Goal: Task Accomplishment & Management: Manage account settings

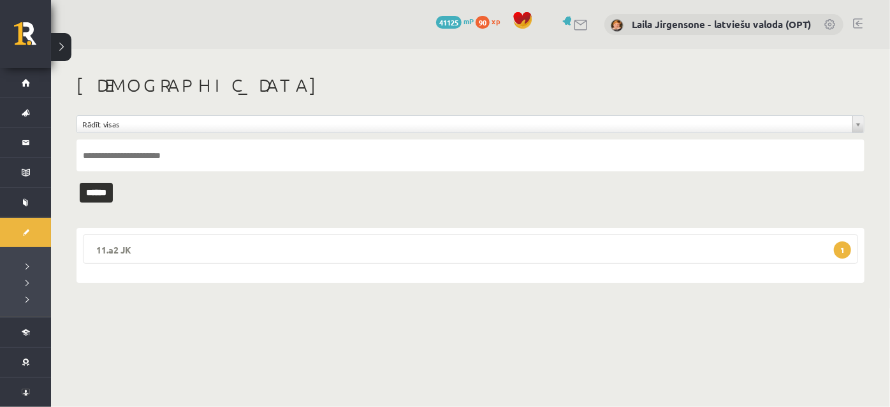
click at [416, 247] on legend "11.a2 JK 1" at bounding box center [470, 249] width 775 height 29
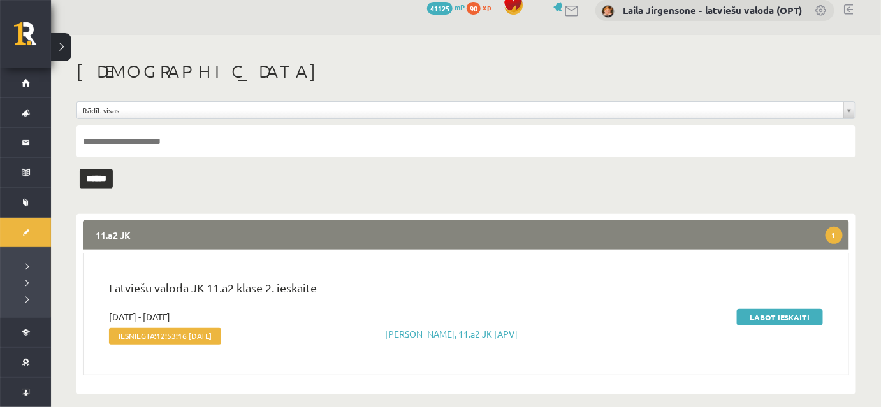
scroll to position [25, 0]
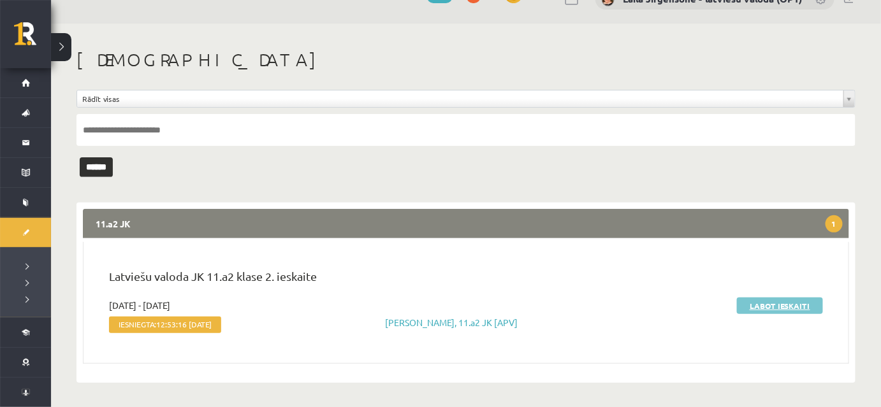
click at [770, 307] on link "Labot ieskaiti" at bounding box center [780, 306] width 86 height 17
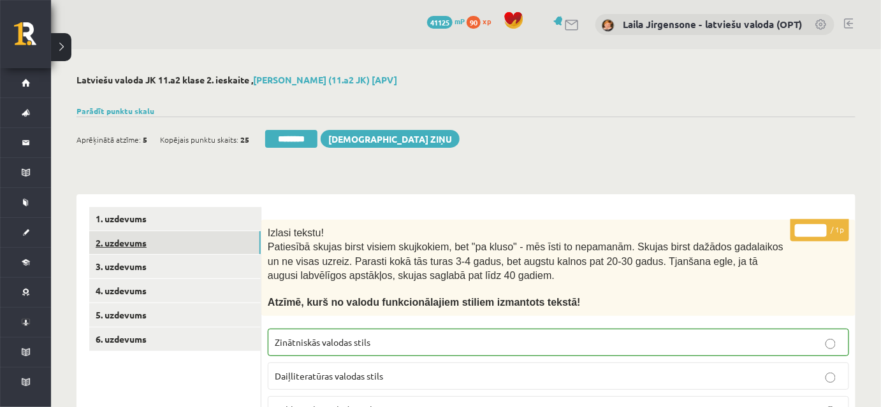
click at [197, 249] on link "2. uzdevums" at bounding box center [174, 243] width 171 height 24
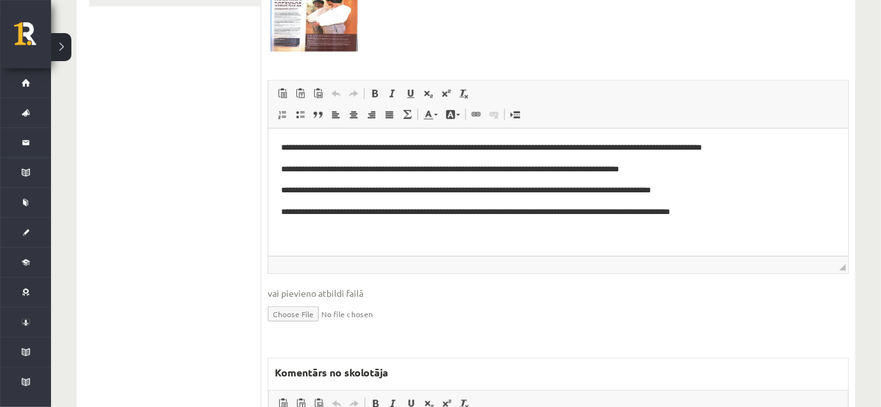
scroll to position [347, 0]
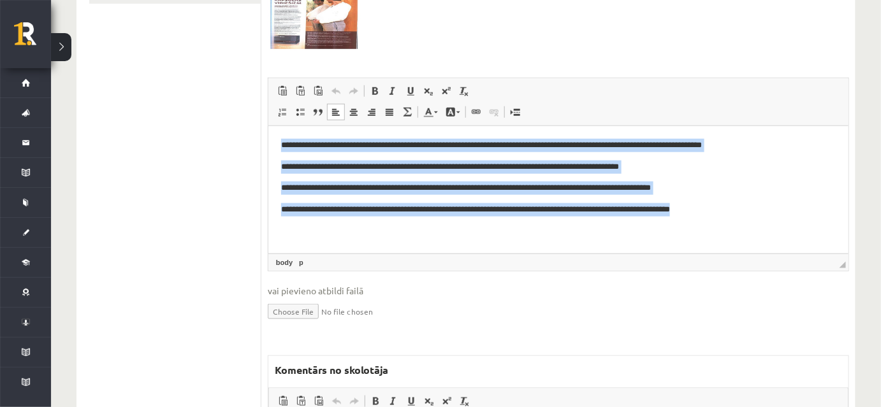
drag, startPoint x: 277, startPoint y: 143, endPoint x: 569, endPoint y: 191, distance: 296.5
click at [781, 222] on html "**********" at bounding box center [558, 177] width 580 height 103
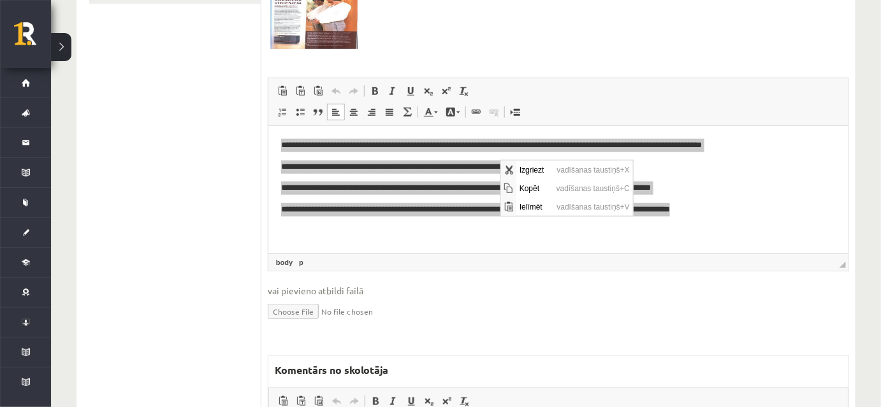
scroll to position [0, 0]
click at [527, 189] on span "Kopēt" at bounding box center [534, 188] width 37 height 18
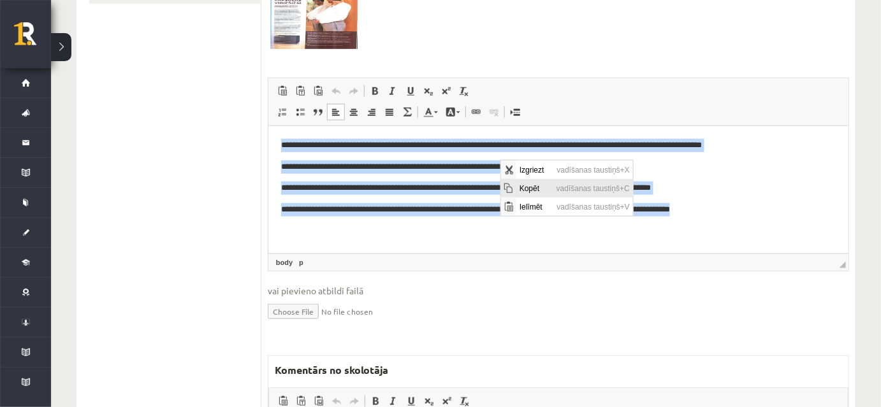
copy body "**********"
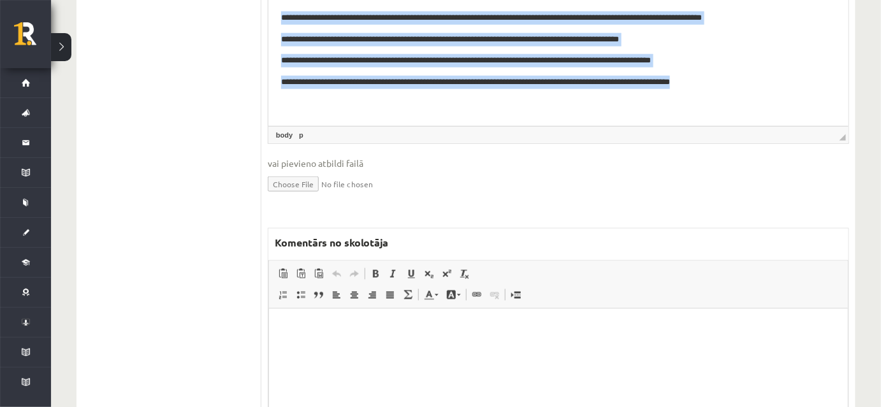
scroll to position [593, 0]
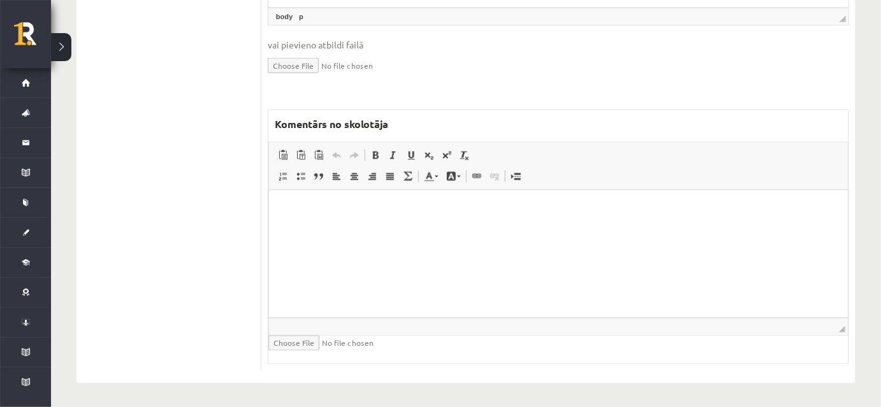
click at [475, 229] on html at bounding box center [557, 210] width 579 height 39
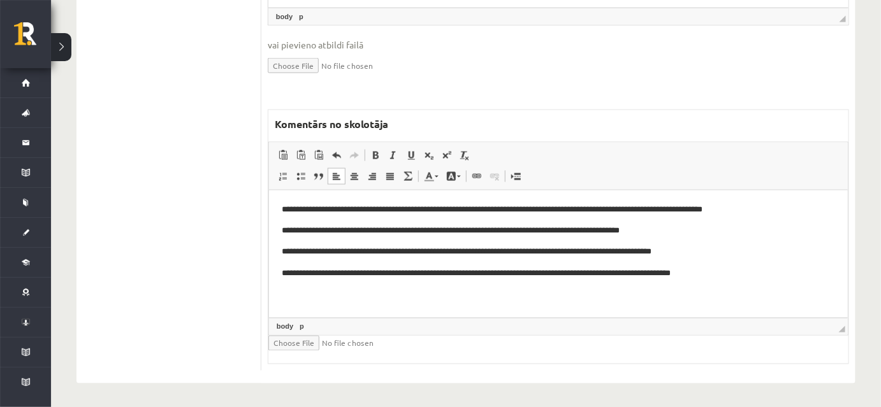
click at [690, 231] on p "**********" at bounding box center [558, 231] width 555 height 13
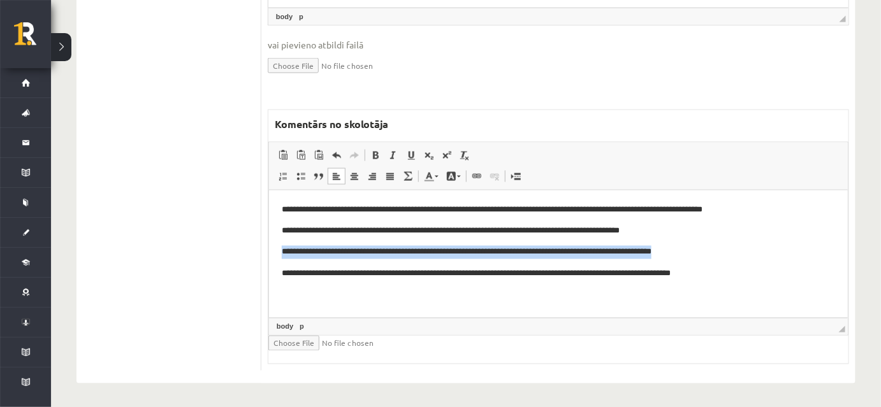
drag, startPoint x: 275, startPoint y: 249, endPoint x: 723, endPoint y: 240, distance: 448.3
click at [723, 240] on html "**********" at bounding box center [557, 242] width 579 height 103
click at [430, 180] on link "Teksta krāsa" at bounding box center [431, 176] width 22 height 17
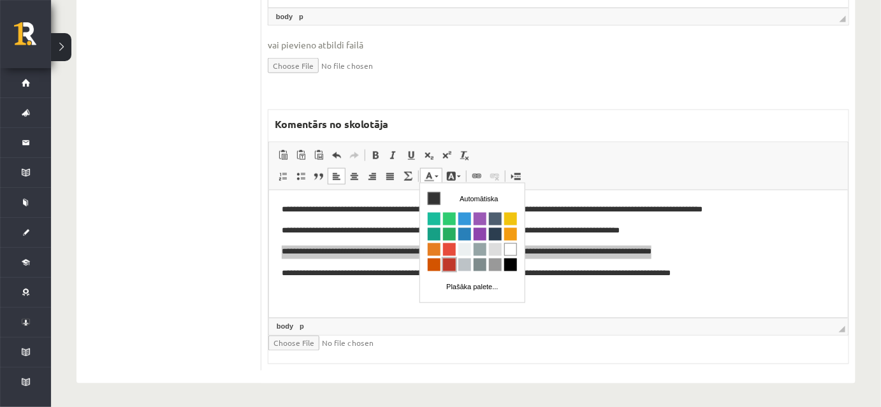
scroll to position [0, 0]
click at [448, 247] on span "Krāsa" at bounding box center [448, 249] width 13 height 13
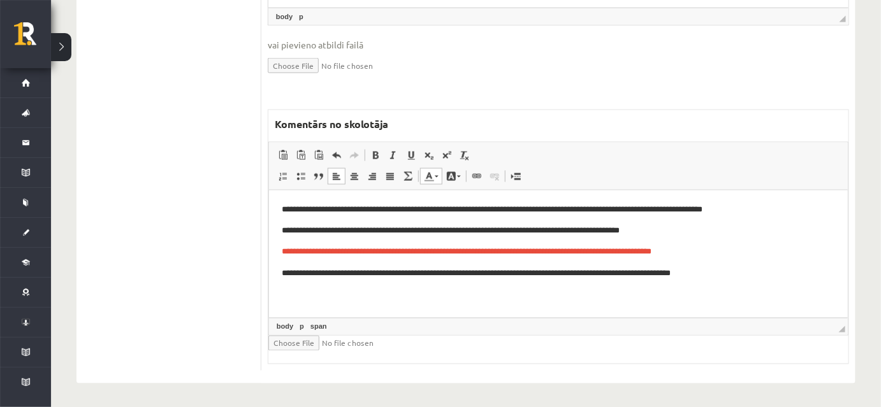
drag, startPoint x: 769, startPoint y: 272, endPoint x: 761, endPoint y: 266, distance: 10.6
click at [769, 272] on p "**********" at bounding box center [558, 274] width 555 height 13
click at [745, 252] on p "**********" at bounding box center [558, 252] width 555 height 13
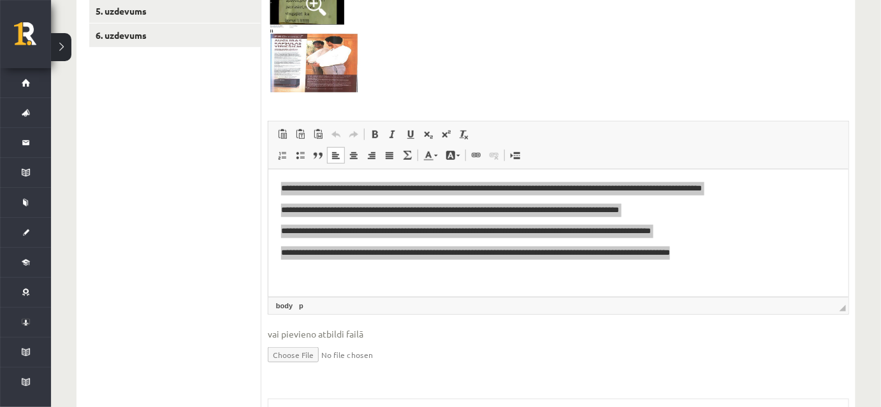
scroll to position [14, 0]
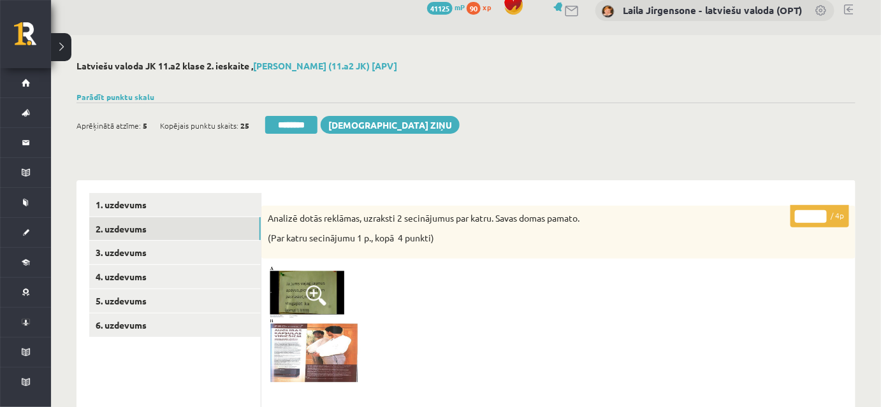
click at [821, 212] on input "*" at bounding box center [811, 216] width 32 height 13
click at [822, 212] on input "*" at bounding box center [811, 216] width 32 height 13
type input "*"
click at [822, 212] on input "*" at bounding box center [811, 216] width 32 height 13
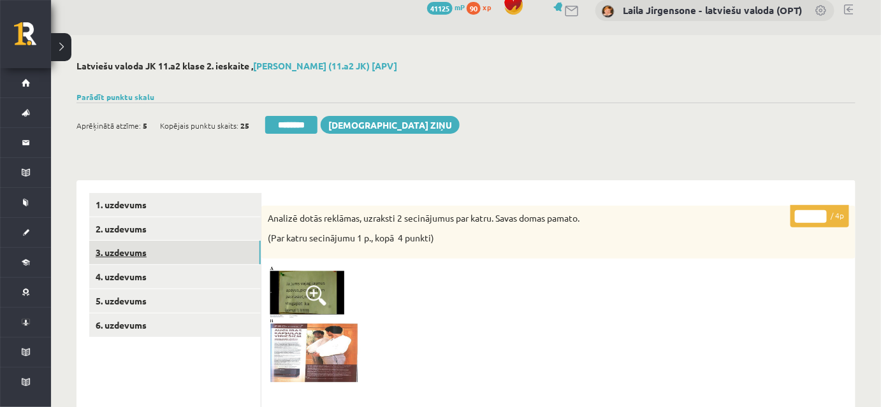
click at [170, 255] on link "3. uzdevums" at bounding box center [174, 253] width 171 height 24
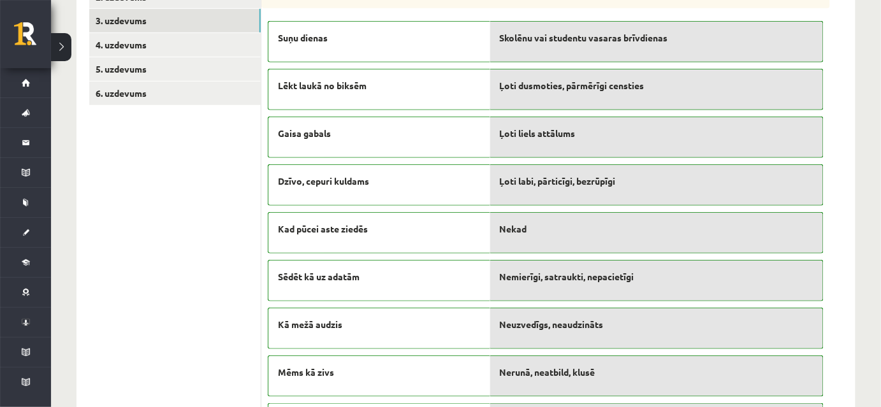
scroll to position [0, 0]
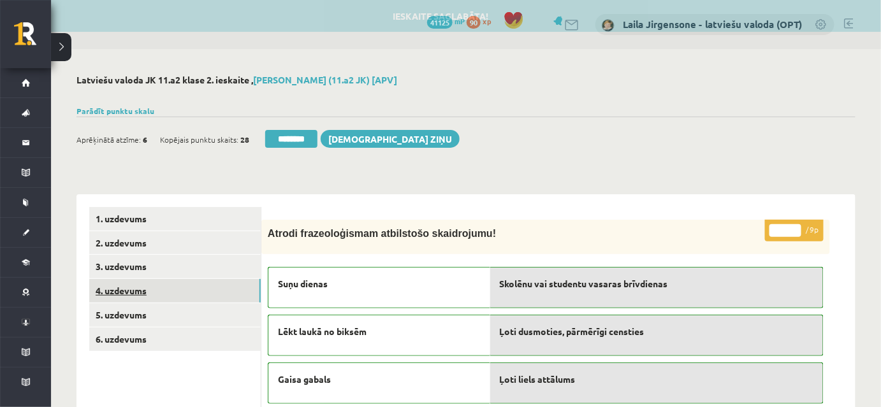
click at [199, 288] on link "4. uzdevums" at bounding box center [174, 291] width 171 height 24
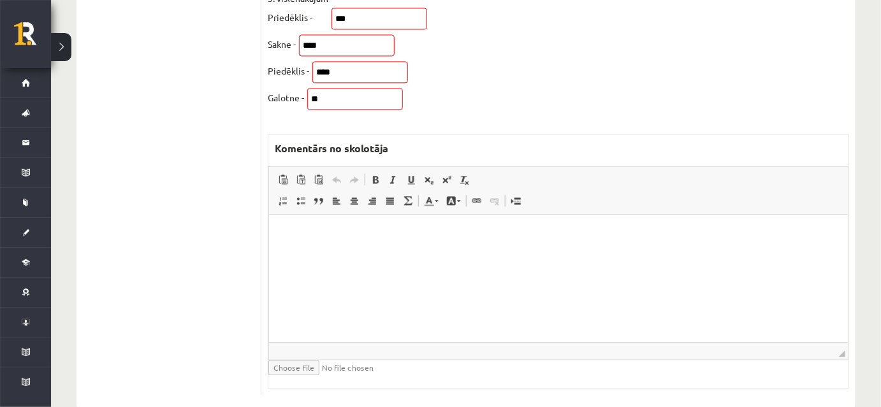
scroll to position [900, 0]
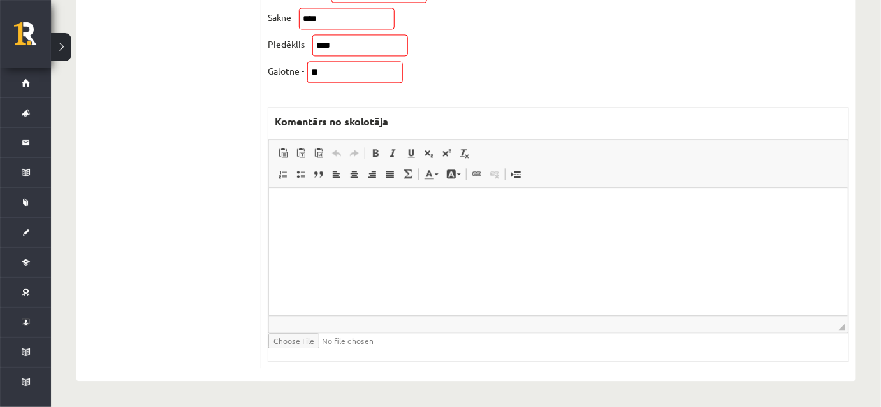
click at [316, 227] on html at bounding box center [557, 207] width 579 height 39
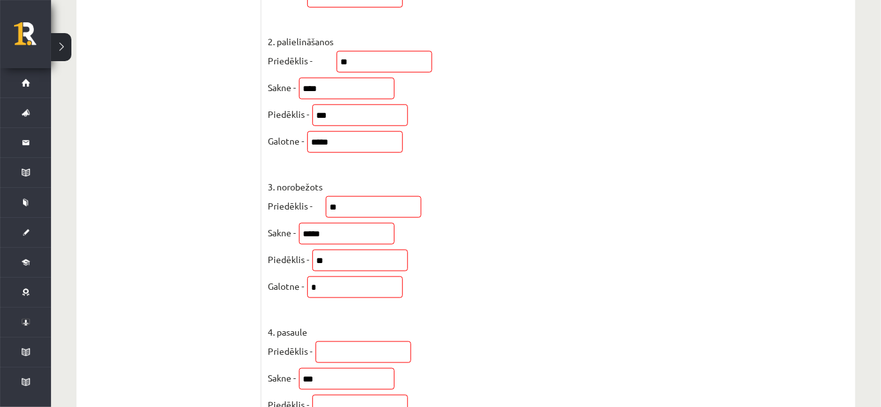
scroll to position [89, 0]
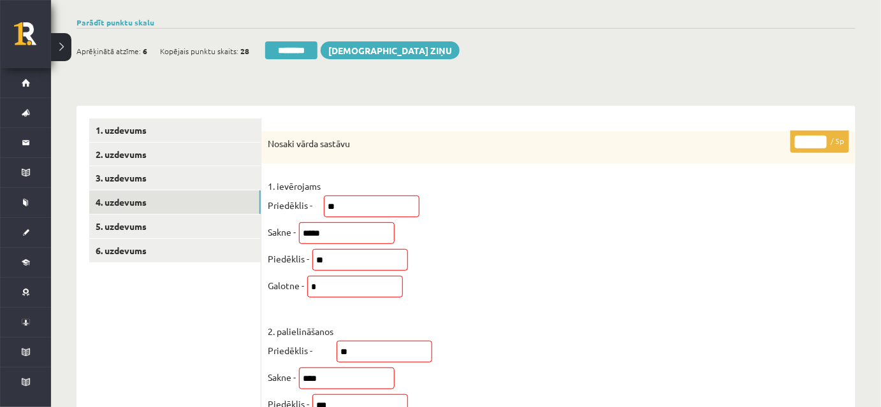
type input "*"
click at [822, 139] on input "*" at bounding box center [811, 142] width 32 height 13
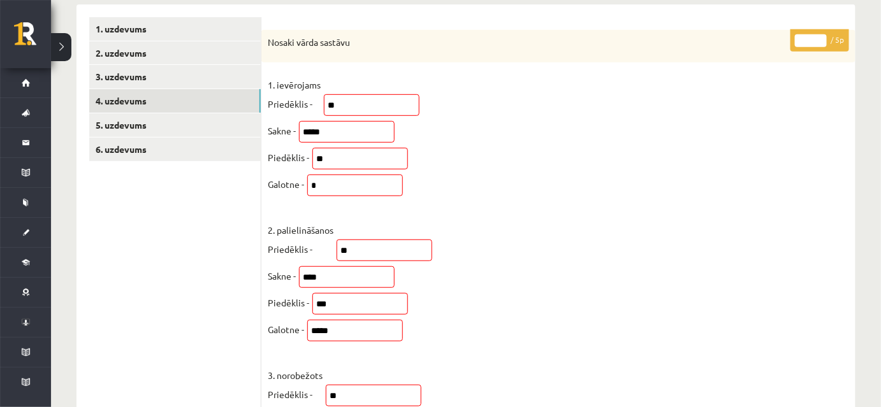
scroll to position [31, 0]
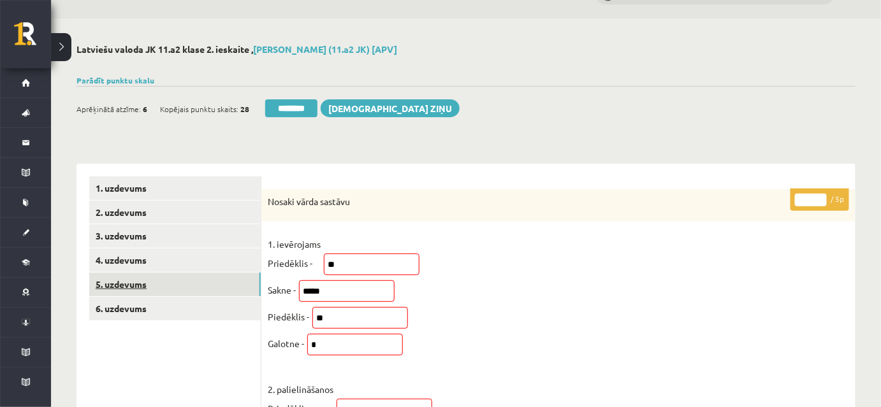
click at [221, 286] on link "5. uzdevums" at bounding box center [174, 285] width 171 height 24
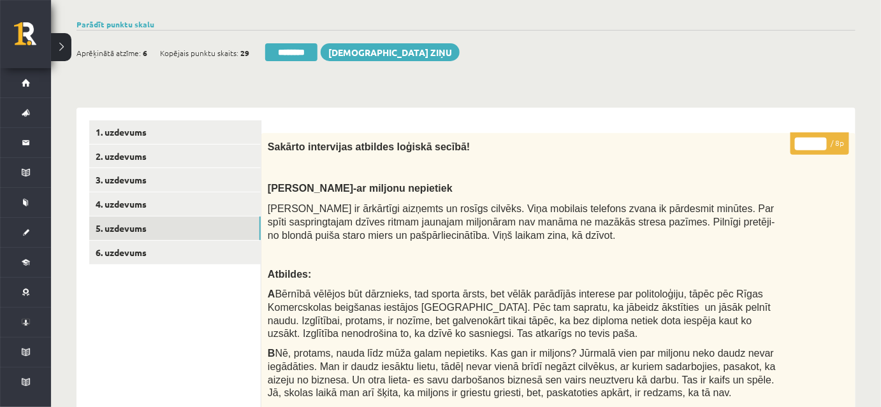
scroll to position [81, 0]
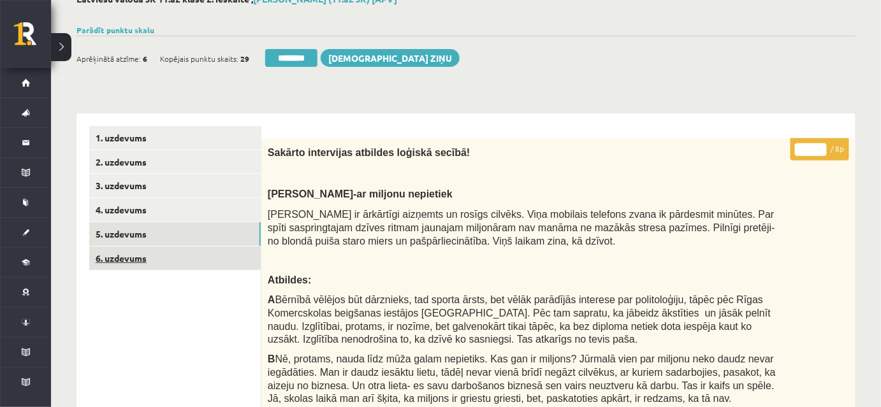
click at [218, 262] on link "6. uzdevums" at bounding box center [174, 259] width 171 height 24
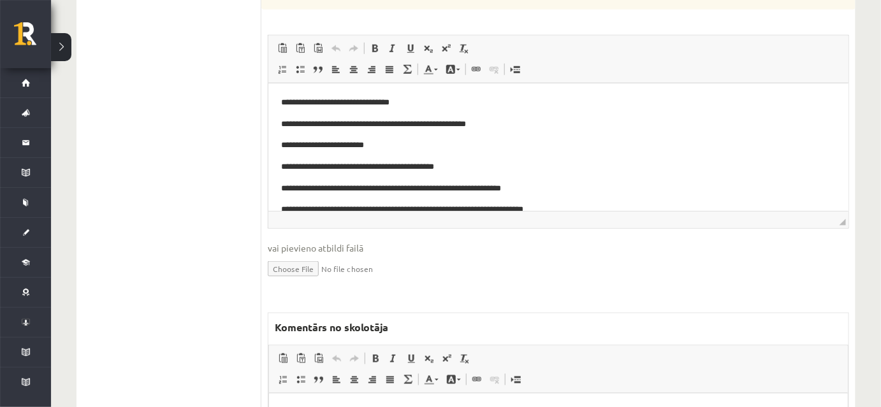
scroll to position [370, 0]
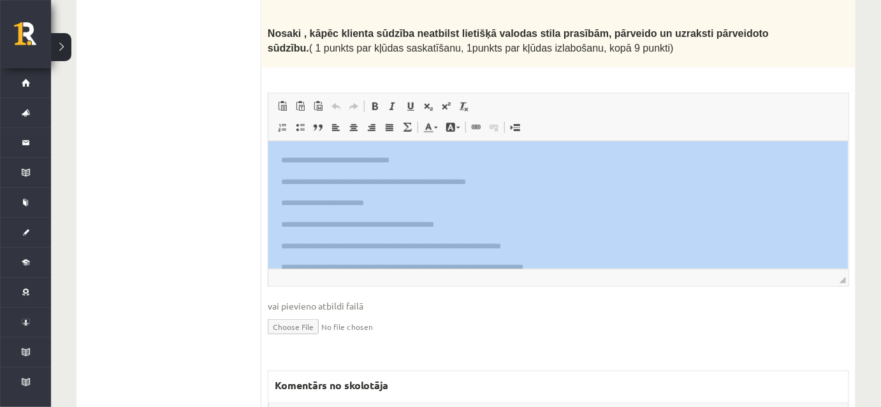
drag, startPoint x: 268, startPoint y: 124, endPoint x: 477, endPoint y: 247, distance: 242.8
click at [477, 247] on div "Redaktora rīkjoslas Ielīmēt Klaviatūras saīsne vadīšanas taustiņš+V Ievietot kā…" at bounding box center [558, 190] width 580 height 193
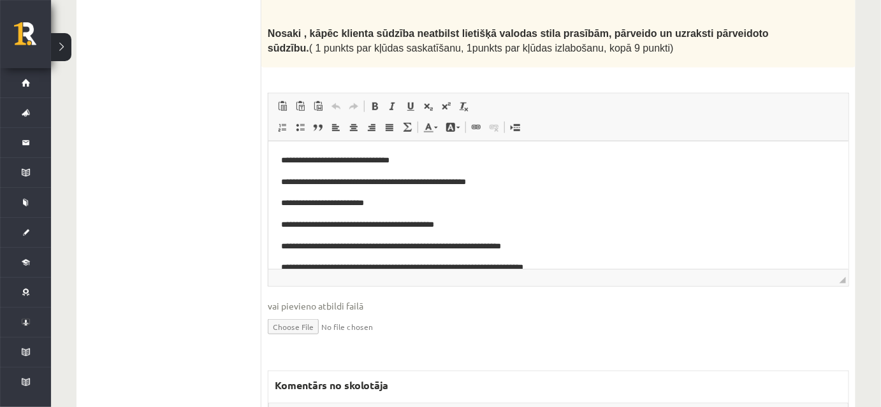
click at [463, 231] on p "**********" at bounding box center [553, 225] width 546 height 13
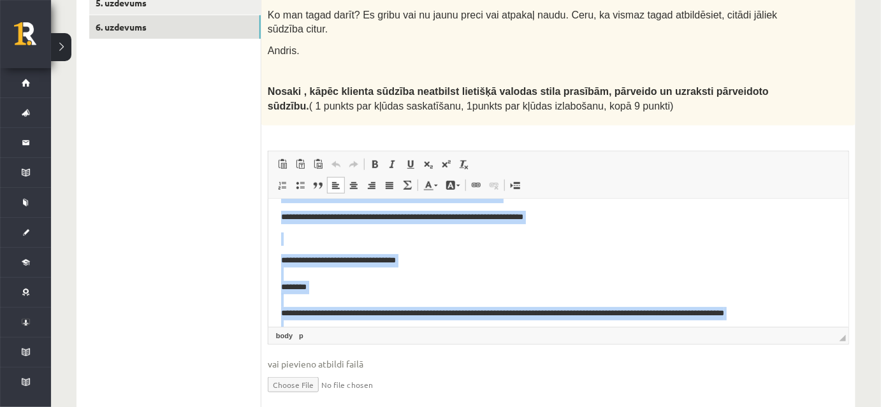
scroll to position [207, 0]
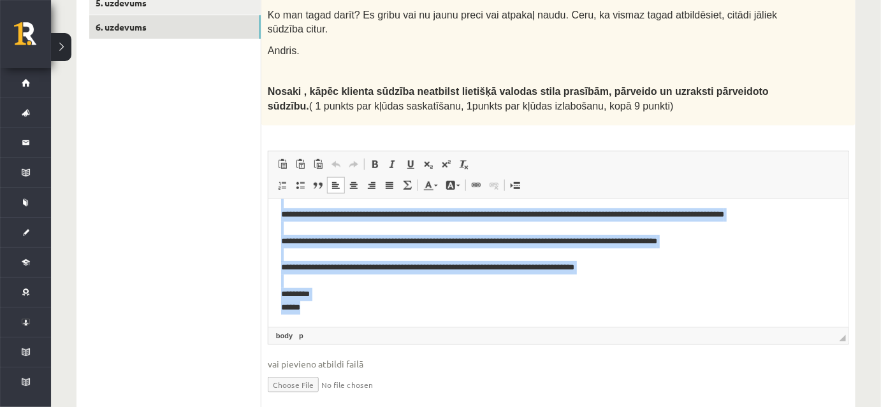
drag, startPoint x: 268, startPoint y: 212, endPoint x: 684, endPoint y: 358, distance: 440.5
click at [684, 327] on html "**********" at bounding box center [558, 159] width 580 height 335
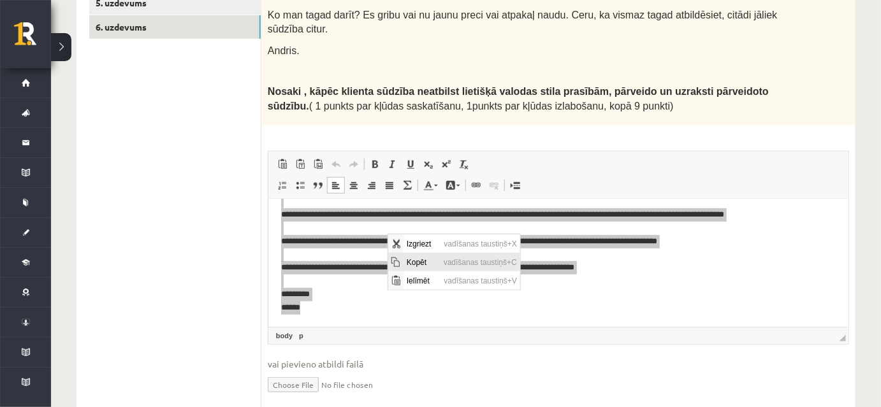
click at [425, 265] on span "Kopēt" at bounding box center [421, 261] width 37 height 18
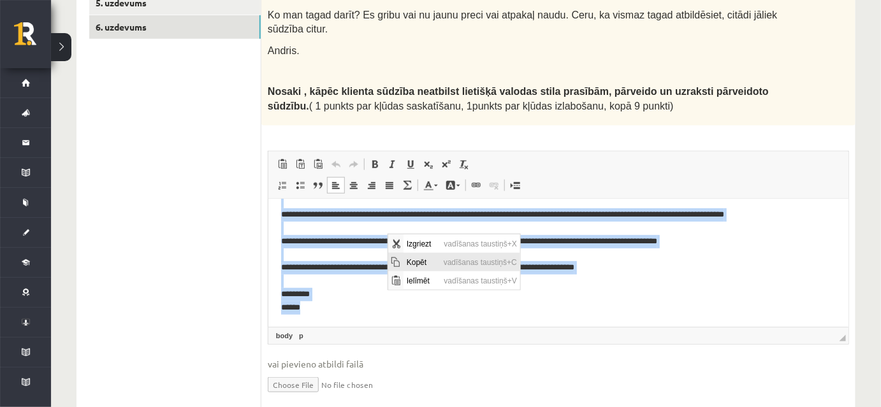
copy body "**********"
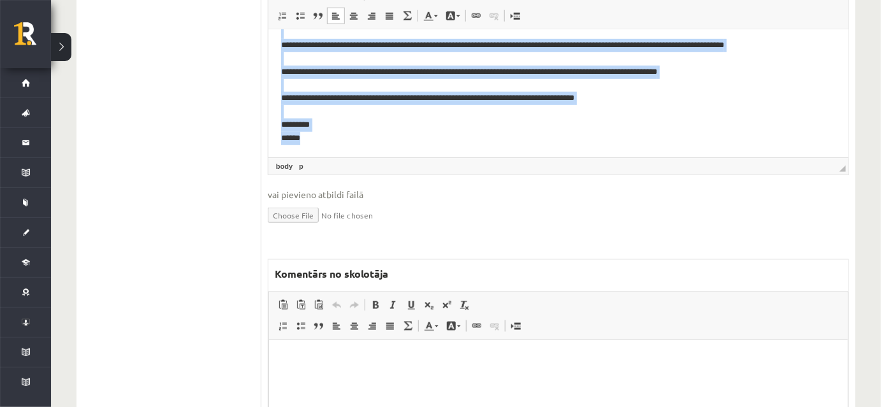
scroll to position [602, 0]
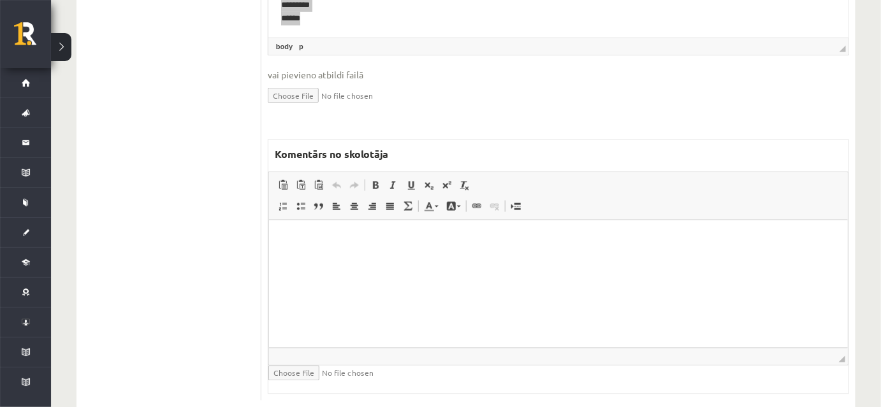
click at [411, 259] on html at bounding box center [557, 240] width 579 height 39
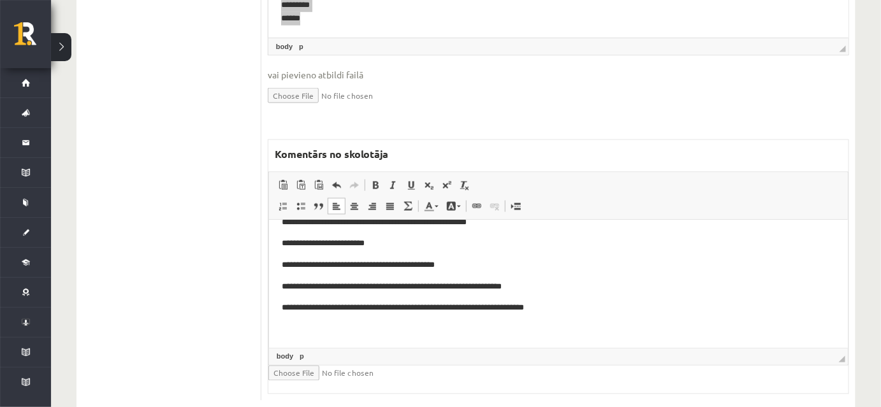
scroll to position [57, 0]
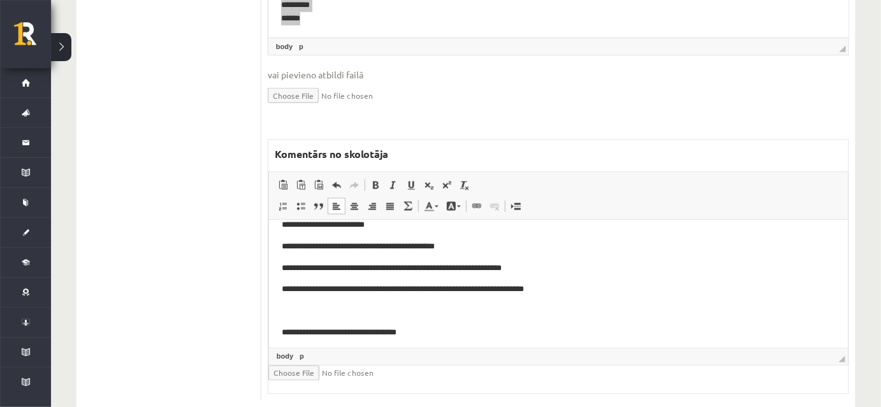
click at [582, 289] on p "**********" at bounding box center [554, 289] width 546 height 13
drag, startPoint x: 273, startPoint y: 311, endPoint x: 378, endPoint y: 314, distance: 104.6
click at [378, 314] on html "**********" at bounding box center [557, 341] width 579 height 356
click at [427, 201] on span at bounding box center [429, 206] width 10 height 10
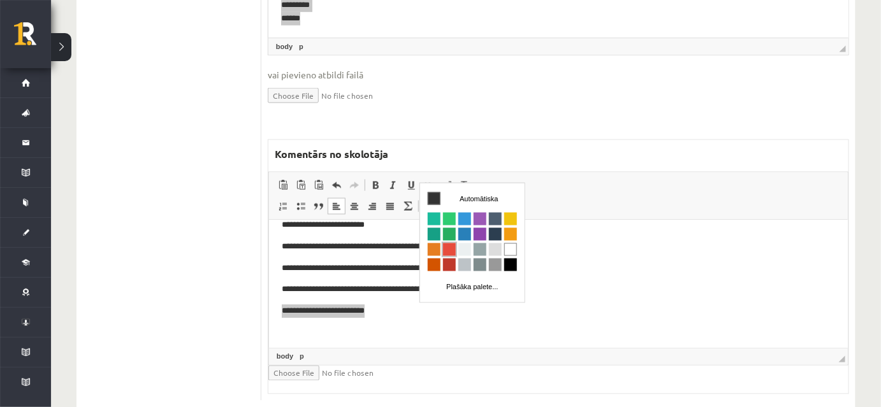
click at [449, 247] on span "Krāsa" at bounding box center [448, 249] width 13 height 13
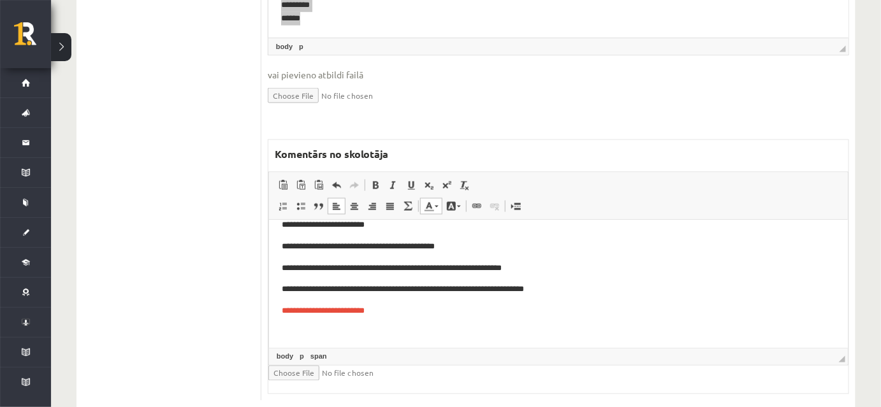
click at [456, 303] on body "**********" at bounding box center [557, 341] width 553 height 331
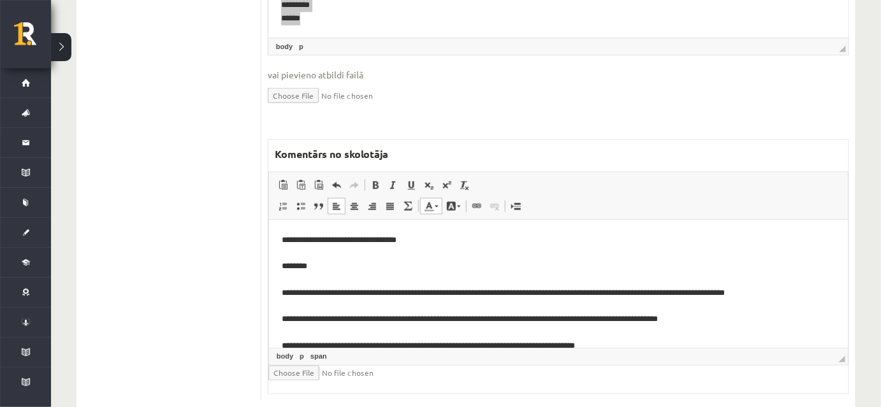
scroll to position [173, 0]
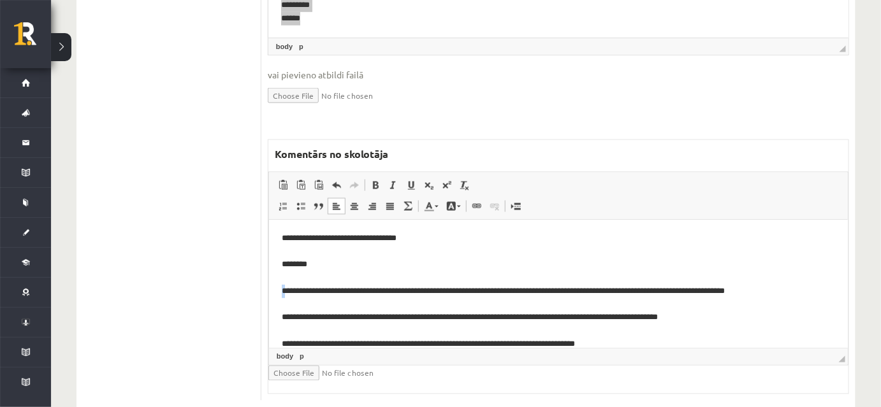
drag, startPoint x: 277, startPoint y: 286, endPoint x: 286, endPoint y: 289, distance: 8.7
click at [286, 289] on html "**********" at bounding box center [557, 225] width 579 height 356
click at [409, 180] on span at bounding box center [411, 185] width 10 height 10
click at [468, 258] on p "**********" at bounding box center [554, 311] width 546 height 159
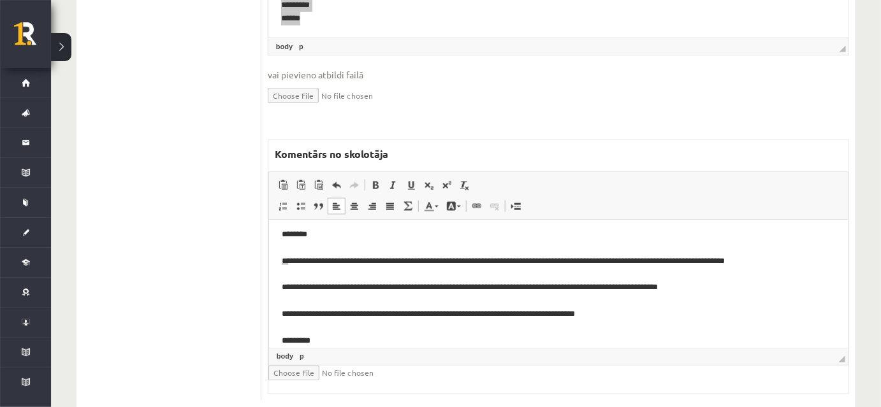
scroll to position [229, 0]
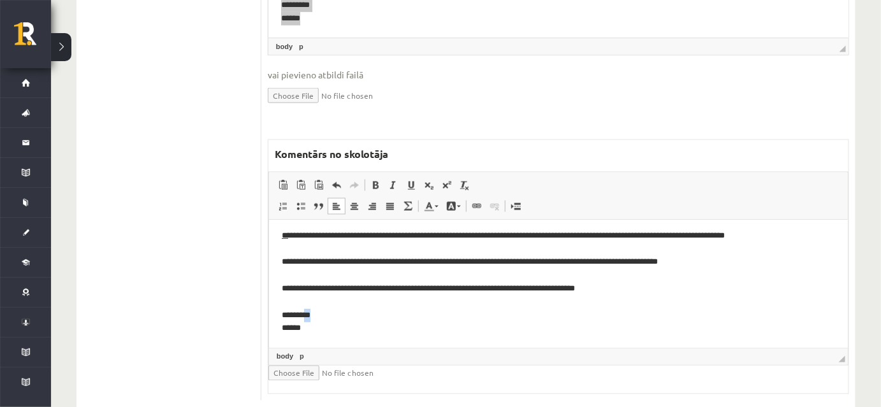
drag, startPoint x: 307, startPoint y: 311, endPoint x: 325, endPoint y: 314, distance: 18.7
click at [325, 314] on p "**********" at bounding box center [554, 256] width 546 height 159
click at [409, 180] on span at bounding box center [411, 185] width 10 height 10
click at [458, 342] on html "**********" at bounding box center [557, 170] width 579 height 356
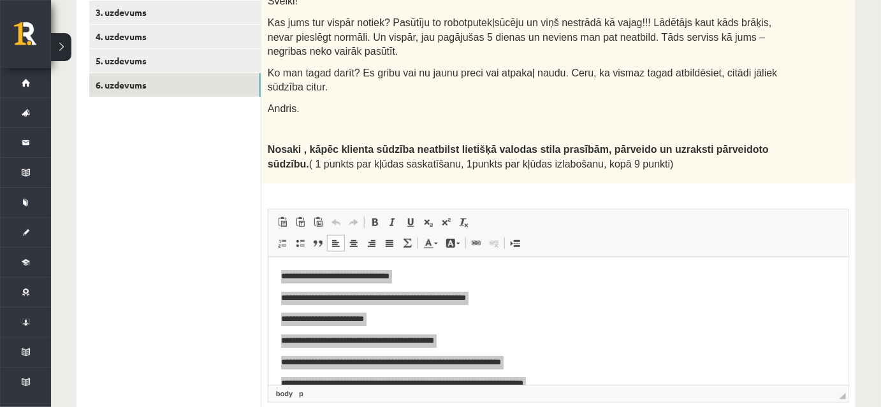
scroll to position [0, 0]
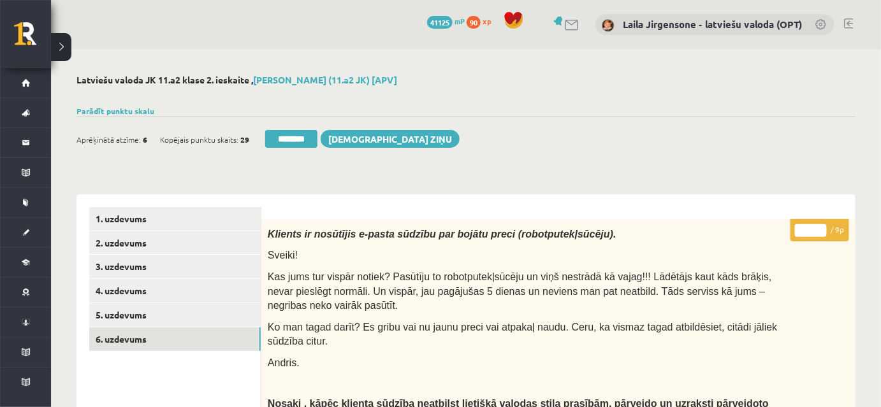
click at [820, 227] on input "*" at bounding box center [811, 230] width 32 height 13
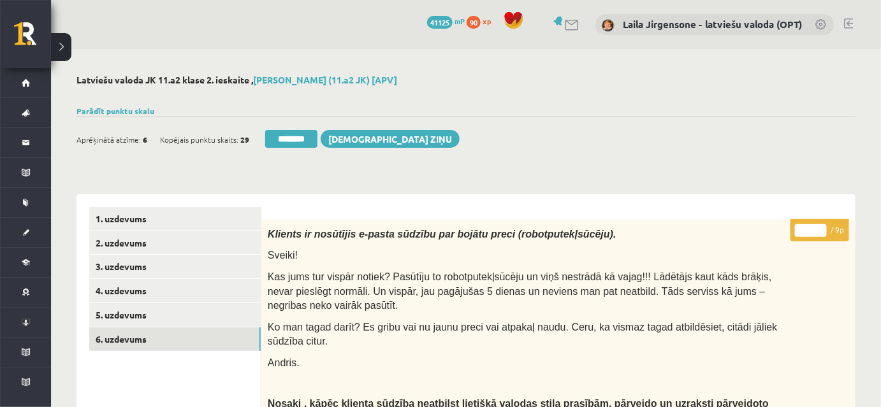
click at [820, 227] on input "*" at bounding box center [811, 230] width 32 height 13
type input "*"
click at [820, 227] on input "*" at bounding box center [811, 230] width 32 height 13
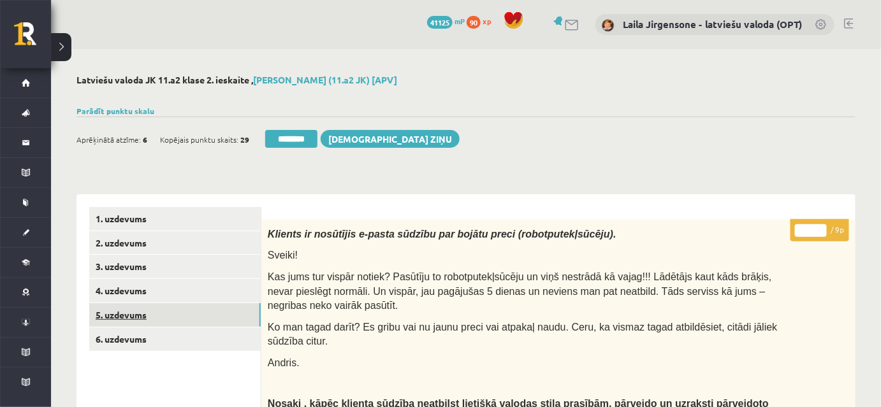
click at [196, 312] on link "5. uzdevums" at bounding box center [174, 315] width 171 height 24
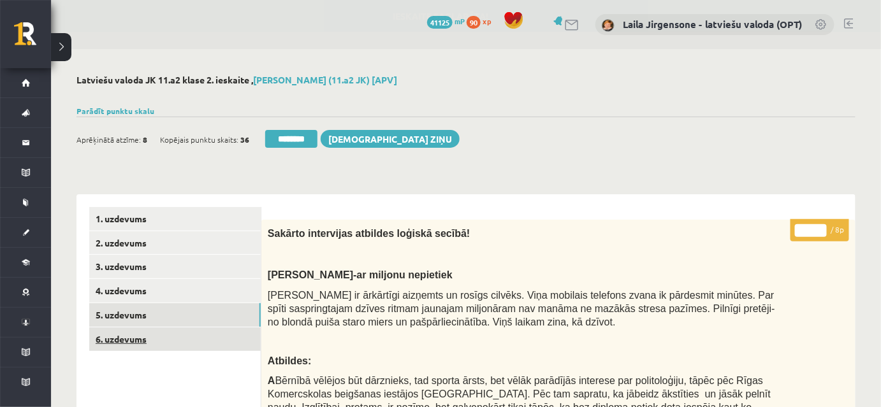
click at [213, 339] on link "6. uzdevums" at bounding box center [174, 340] width 171 height 24
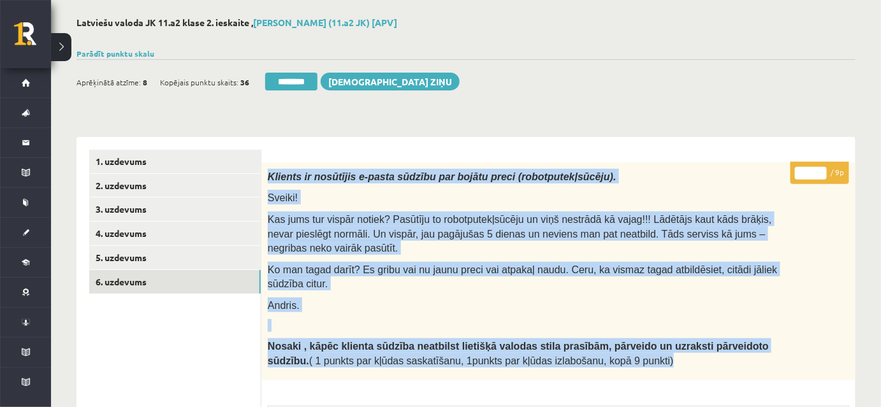
drag, startPoint x: 266, startPoint y: 175, endPoint x: 579, endPoint y: 346, distance: 356.9
click at [579, 346] on div "Klients ir nosūtījis e-pasta sūdzību par bojātu preci (robotputekļsūcēju). Svei…" at bounding box center [558, 272] width 594 height 219
copy div "Klients ir nosūtījis e-pasta sūdzību par bojātu preci (robotputekļsūcēju). Svei…"
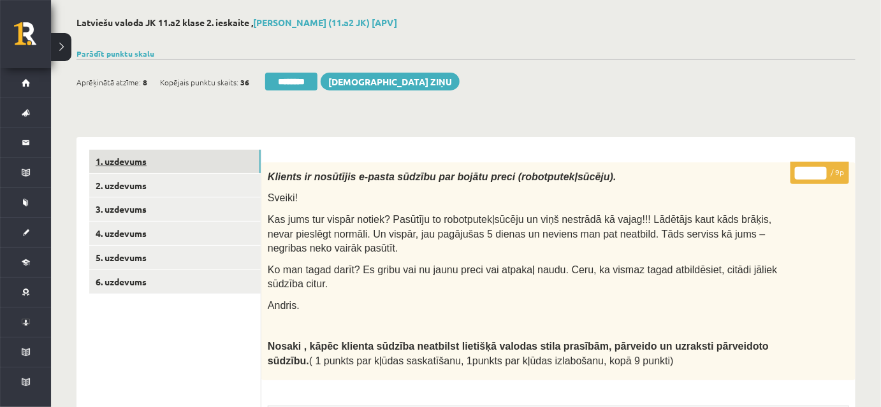
click at [210, 164] on link "1. uzdevums" at bounding box center [174, 162] width 171 height 24
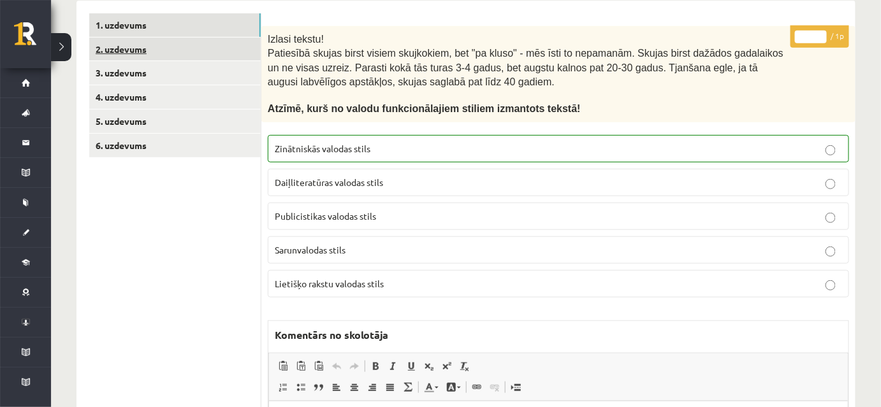
scroll to position [173, 0]
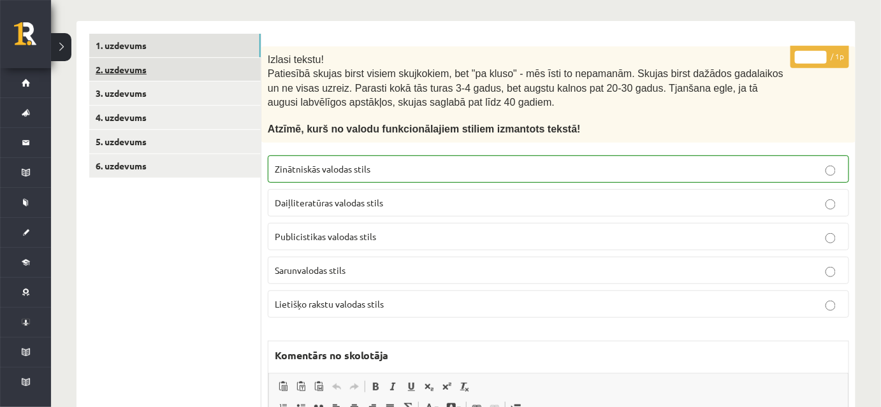
click at [213, 73] on link "2. uzdevums" at bounding box center [174, 70] width 171 height 24
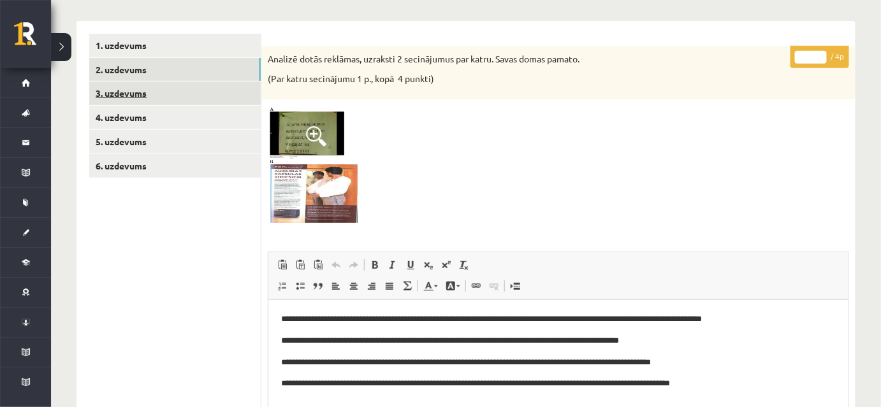
scroll to position [0, 0]
click at [215, 101] on link "3. uzdevums" at bounding box center [174, 94] width 171 height 24
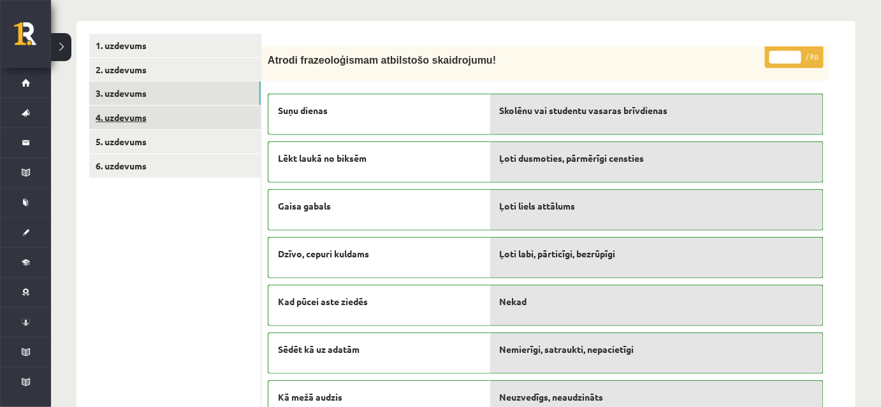
click at [232, 127] on link "4. uzdevums" at bounding box center [174, 118] width 171 height 24
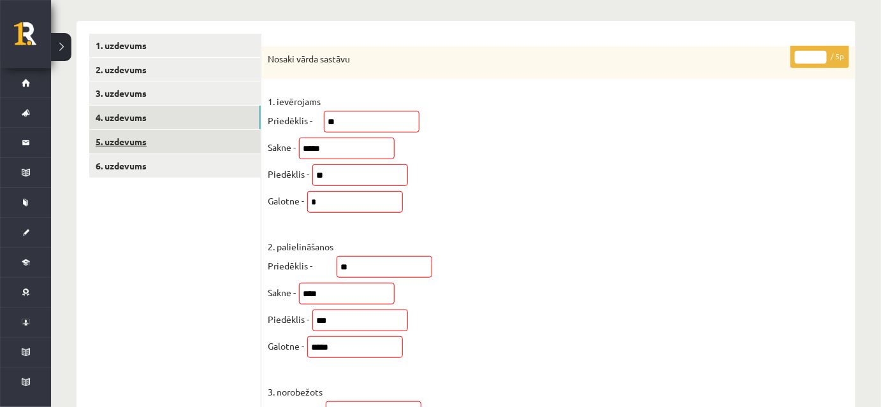
click at [233, 136] on link "5. uzdevums" at bounding box center [174, 142] width 171 height 24
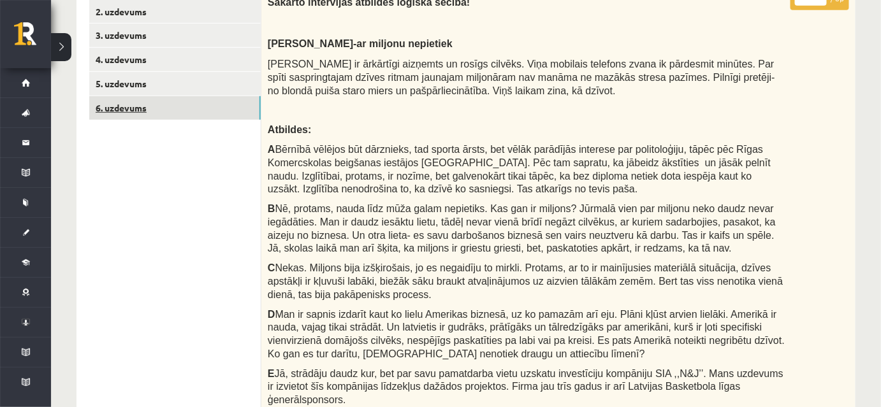
click at [233, 108] on link "6. uzdevums" at bounding box center [174, 108] width 171 height 24
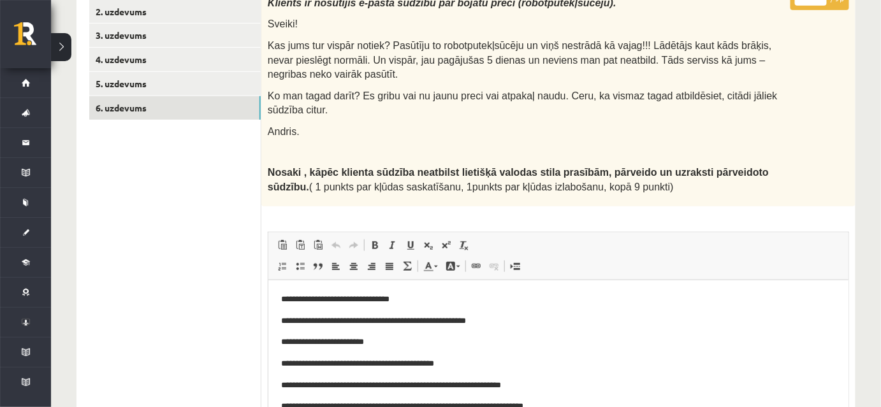
scroll to position [115, 0]
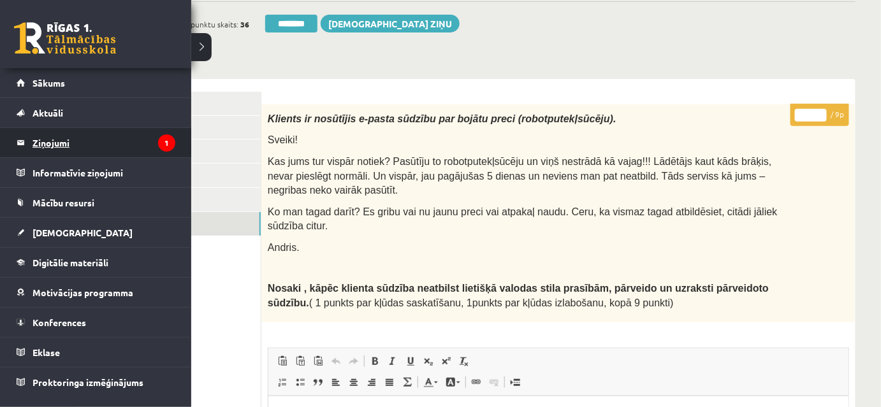
click at [45, 142] on legend "Ziņojumi 1" at bounding box center [104, 142] width 143 height 29
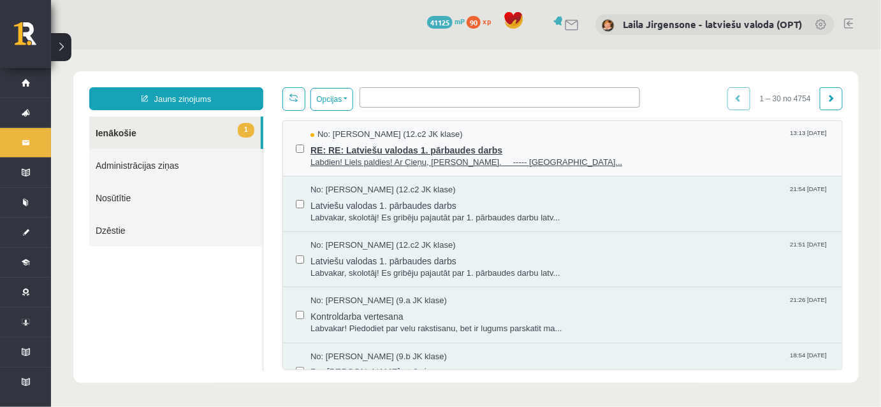
click at [417, 153] on span "RE: RE: Latviešu valodas 1. pārbaudes darbs" at bounding box center [569, 148] width 519 height 16
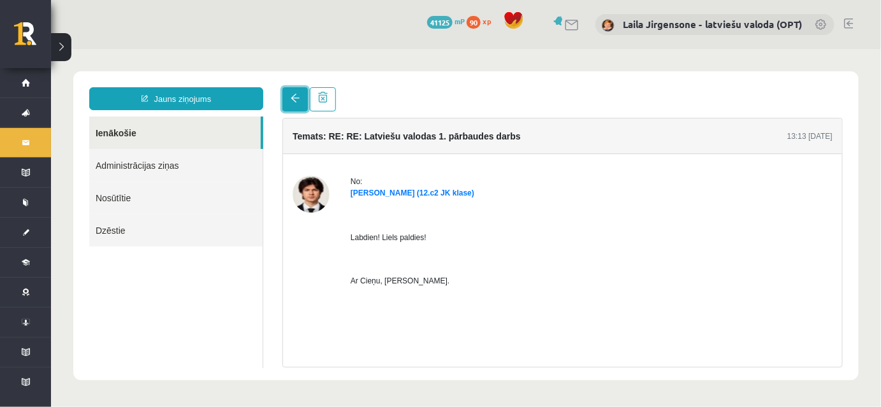
click at [299, 104] on link at bounding box center [294, 99] width 25 height 24
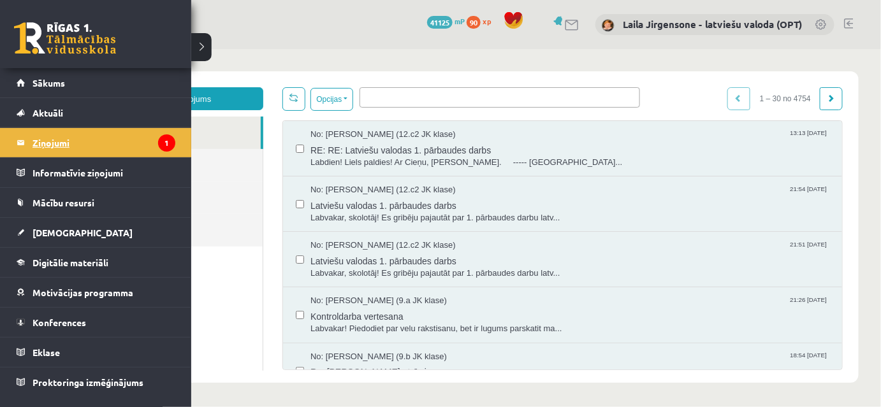
click at [52, 137] on legend "Ziņojumi 1" at bounding box center [104, 142] width 143 height 29
click at [59, 227] on span "[DEMOGRAPHIC_DATA]" at bounding box center [83, 232] width 100 height 11
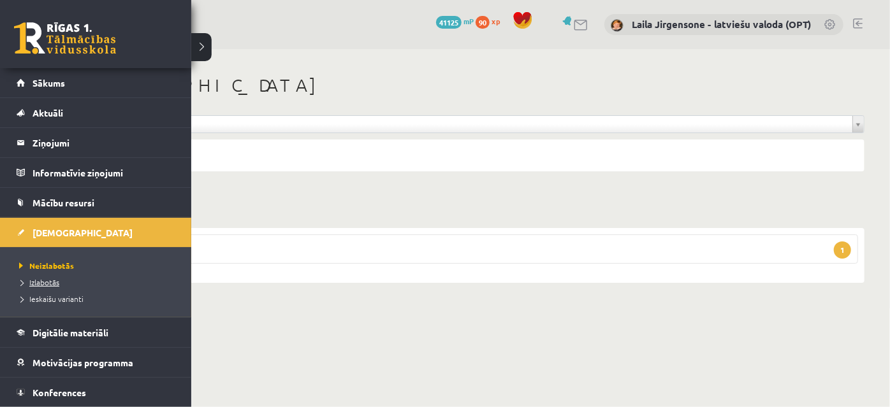
click at [40, 283] on span "Izlabotās" at bounding box center [37, 282] width 43 height 10
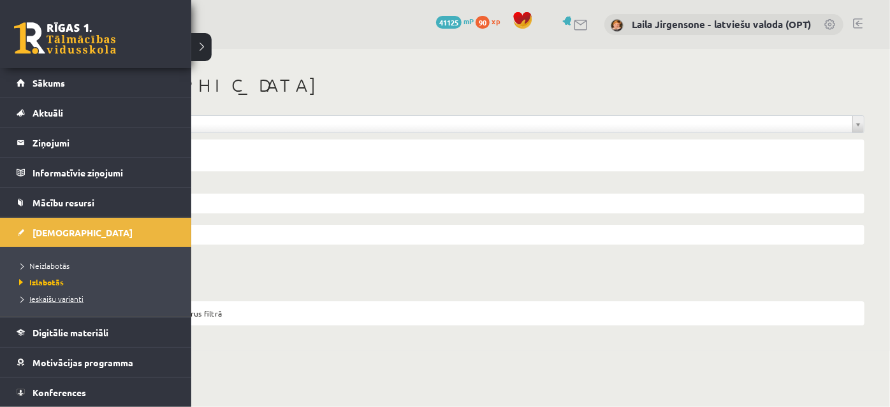
click at [42, 297] on span "Ieskaišu varianti" at bounding box center [50, 299] width 68 height 10
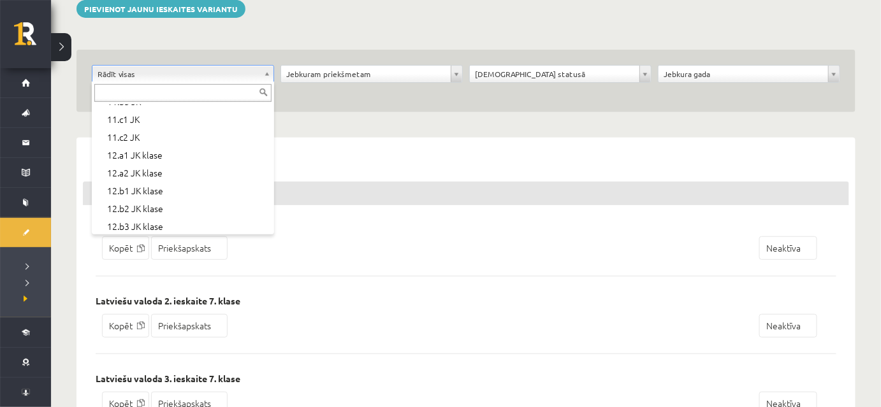
scroll to position [426, 0]
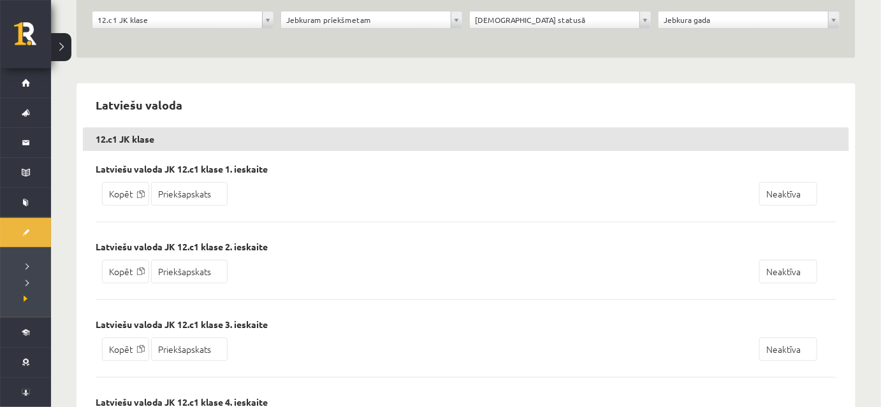
scroll to position [57, 0]
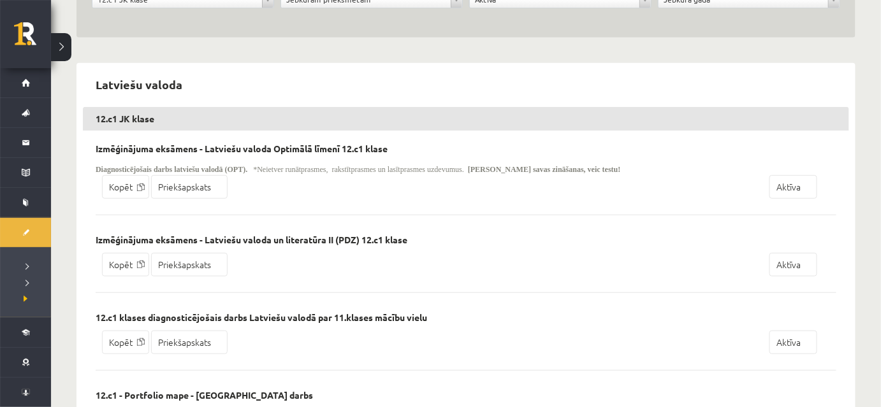
scroll to position [57, 0]
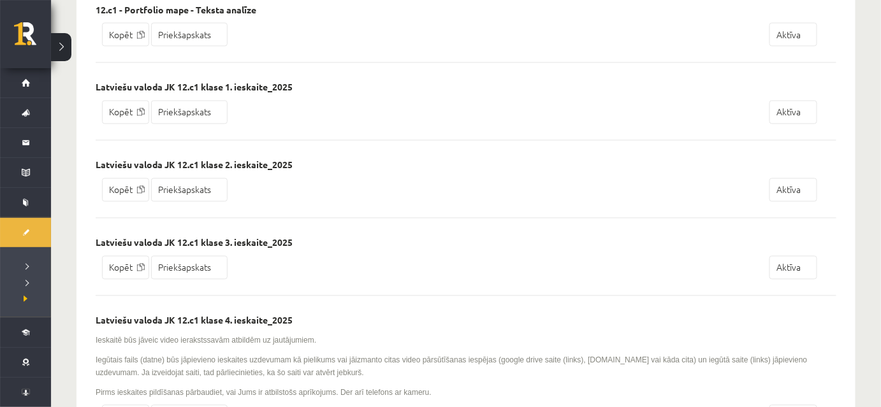
scroll to position [730, 0]
click at [180, 105] on link "Priekšapskats" at bounding box center [189, 113] width 76 height 24
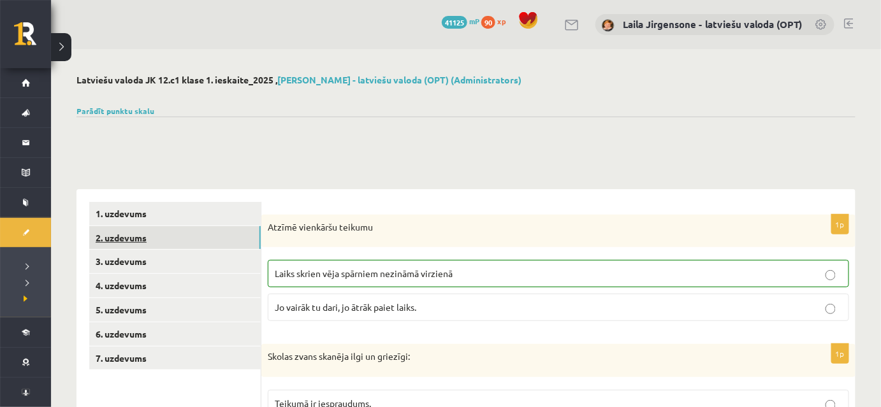
click at [191, 238] on link "2. uzdevums" at bounding box center [174, 238] width 171 height 24
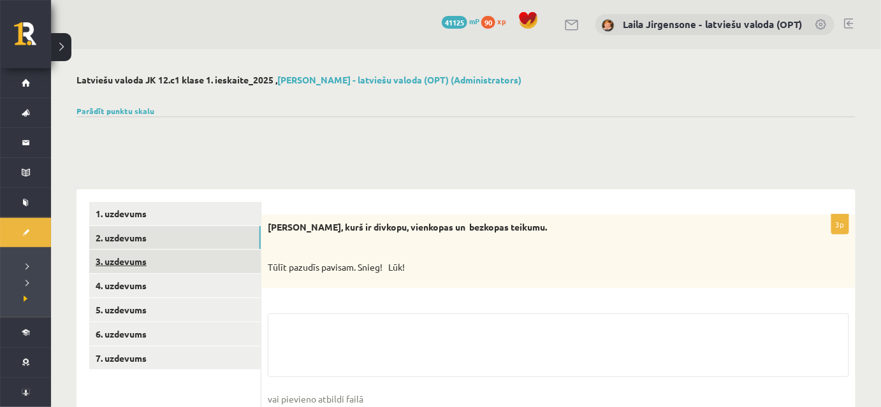
click at [189, 265] on link "3. uzdevums" at bounding box center [174, 262] width 171 height 24
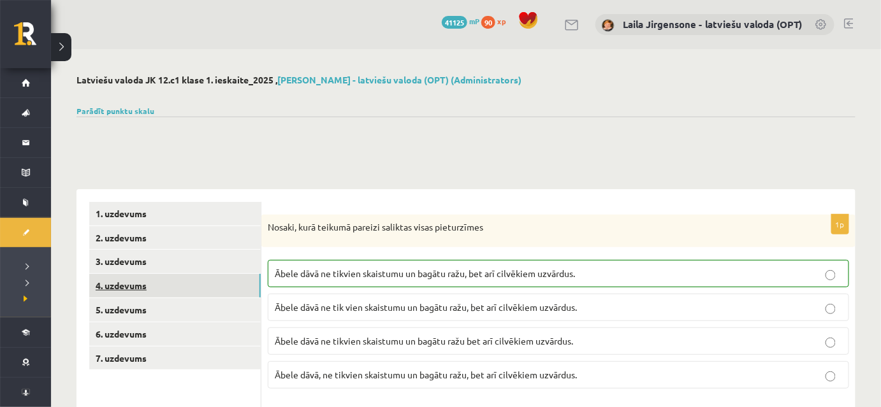
click at [195, 292] on link "4. uzdevums" at bounding box center [174, 286] width 171 height 24
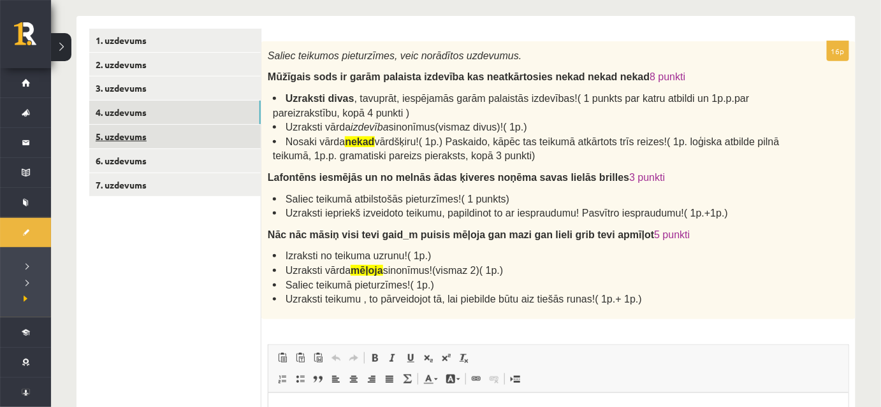
click at [225, 136] on link "5. uzdevums" at bounding box center [174, 137] width 171 height 24
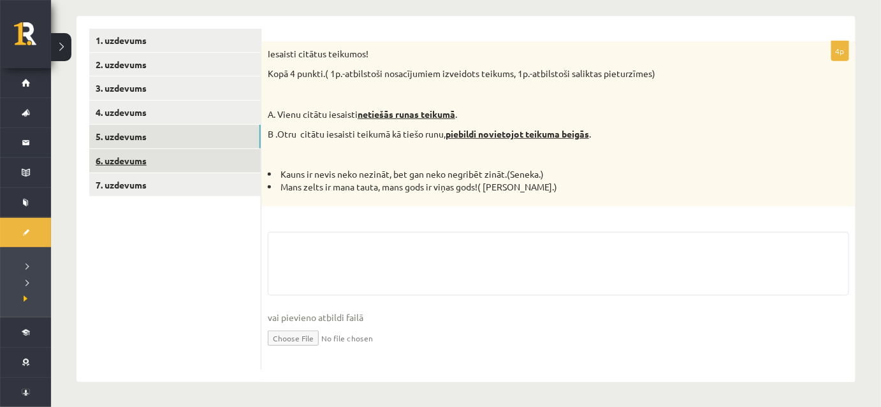
click at [224, 163] on link "6. uzdevums" at bounding box center [174, 161] width 171 height 24
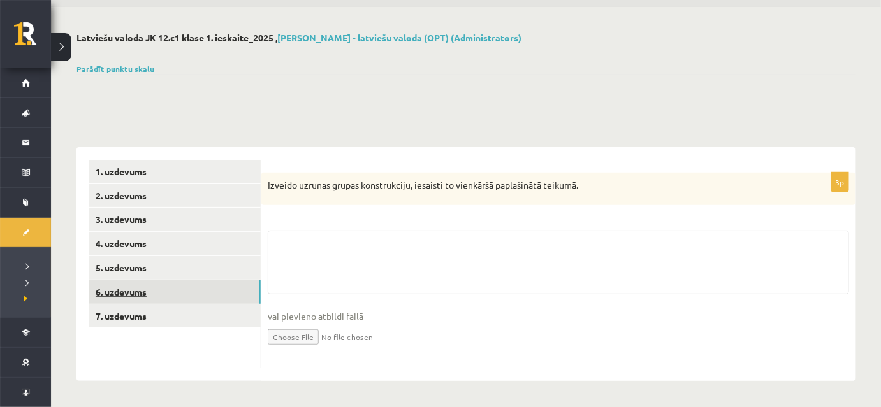
scroll to position [42, 0]
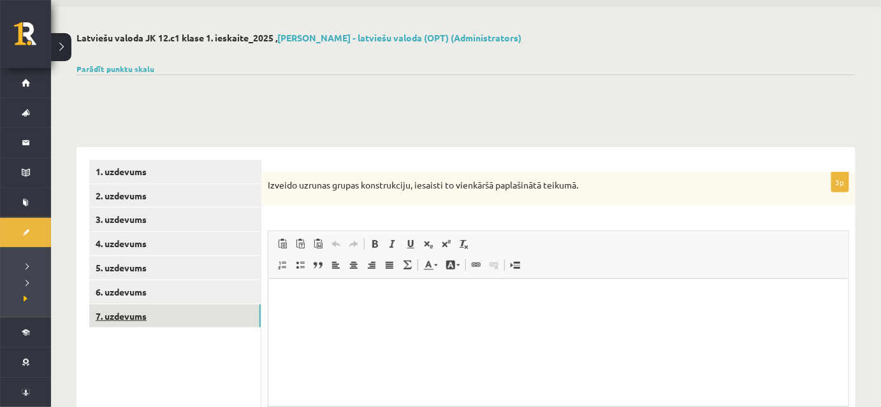
click at [215, 308] on link "7. uzdevums" at bounding box center [174, 317] width 171 height 24
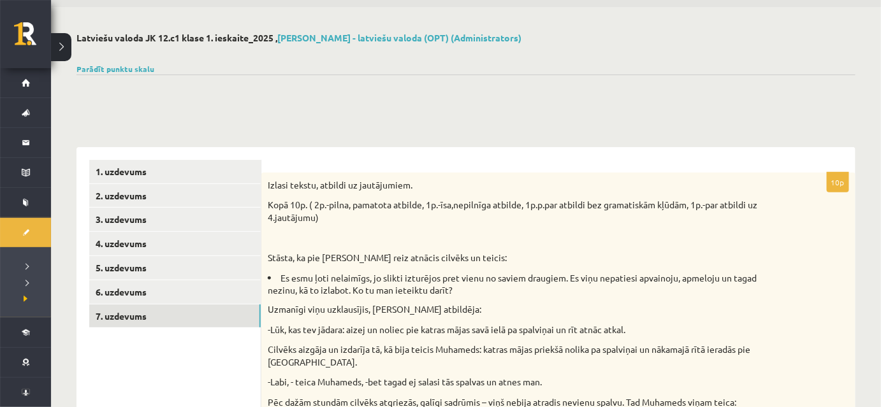
scroll to position [0, 0]
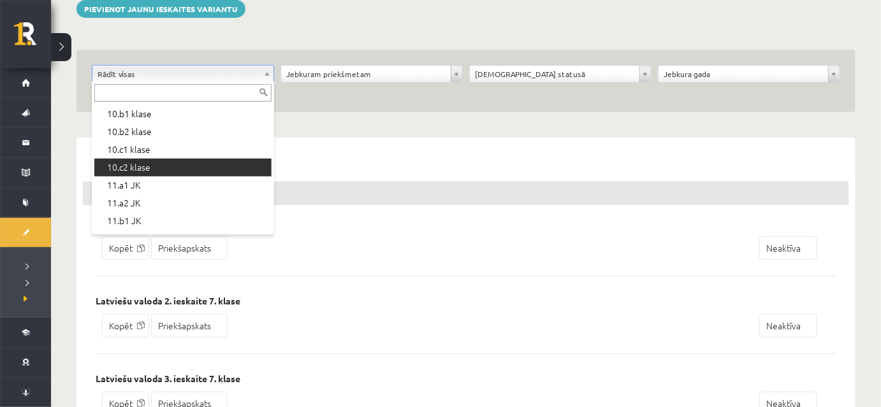
scroll to position [289, 0]
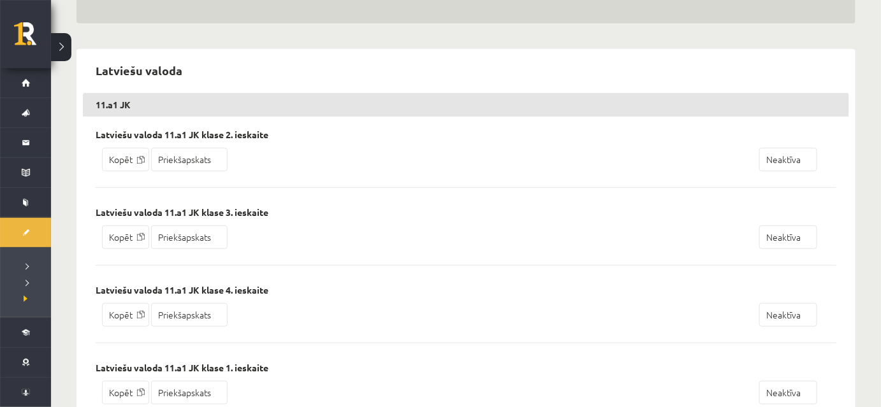
scroll to position [57, 0]
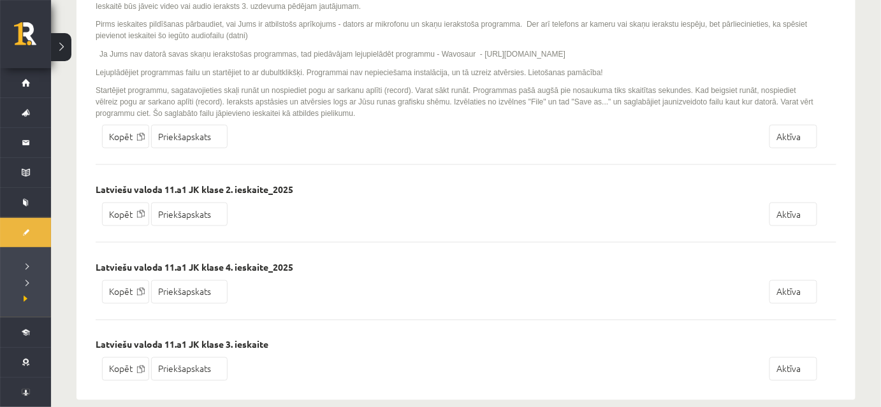
scroll to position [535, 0]
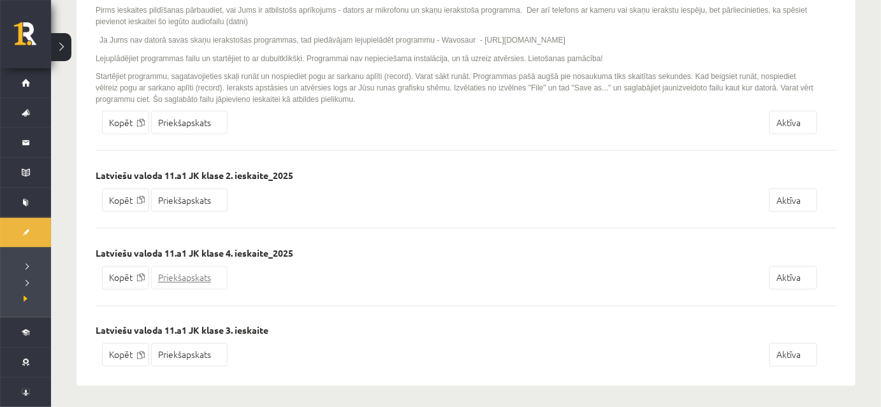
click at [202, 277] on link "Priekšapskats" at bounding box center [189, 278] width 76 height 24
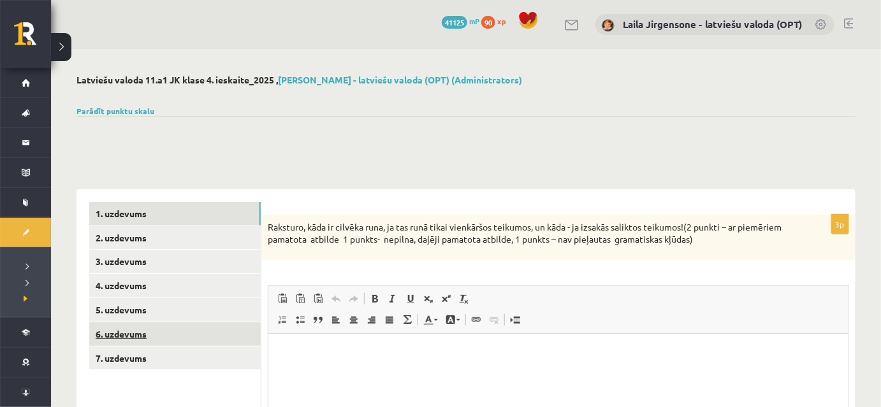
click at [205, 331] on link "6. uzdevums" at bounding box center [174, 335] width 171 height 24
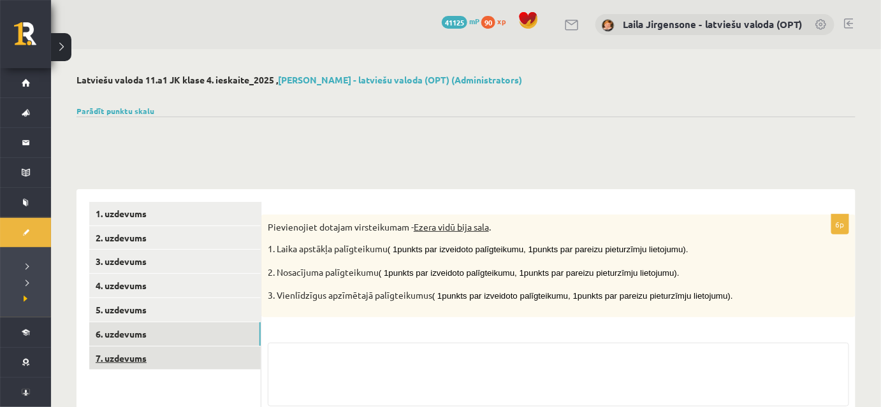
click at [204, 351] on link "7. uzdevums" at bounding box center [174, 359] width 171 height 24
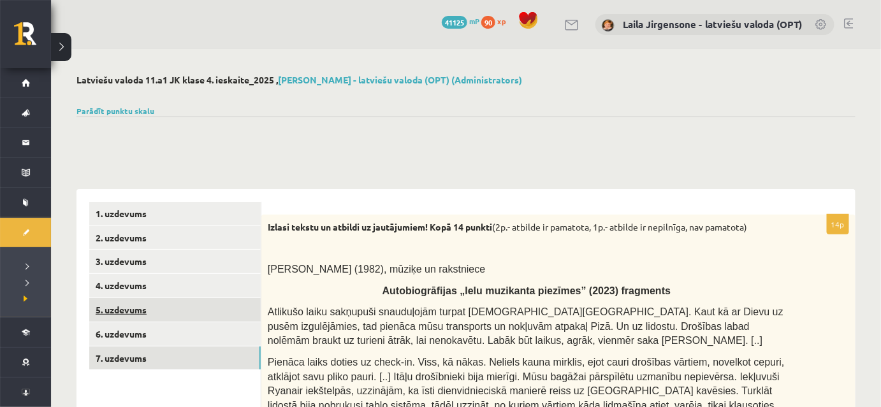
click at [210, 310] on link "5. uzdevums" at bounding box center [174, 310] width 171 height 24
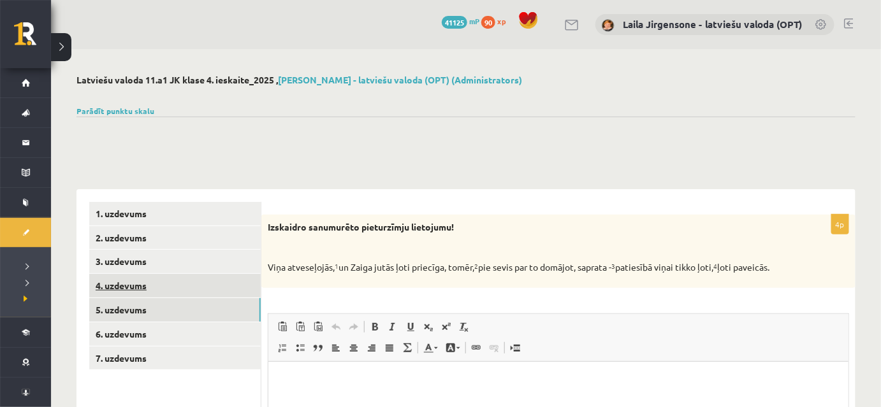
click at [217, 279] on link "4. uzdevums" at bounding box center [174, 286] width 171 height 24
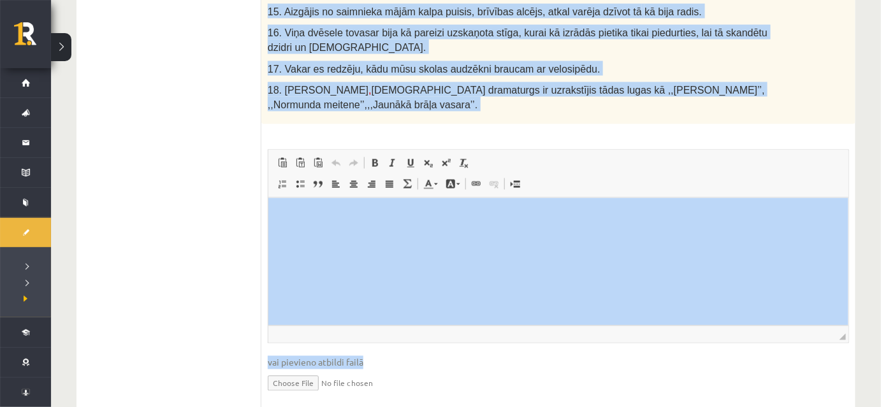
scroll to position [623, 0]
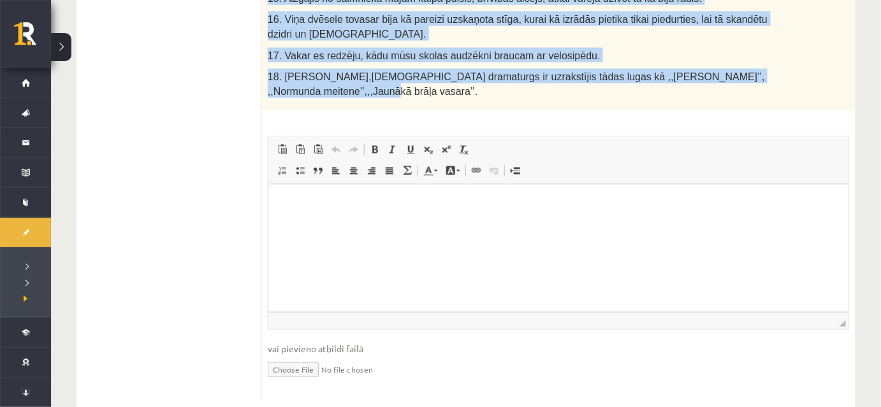
drag, startPoint x: 266, startPoint y: 73, endPoint x: 782, endPoint y: 57, distance: 515.3
copy div "6. Loremi dolorsitam, consect, adipisc elitseddoei. 1. Tempor incidi utlabore e…"
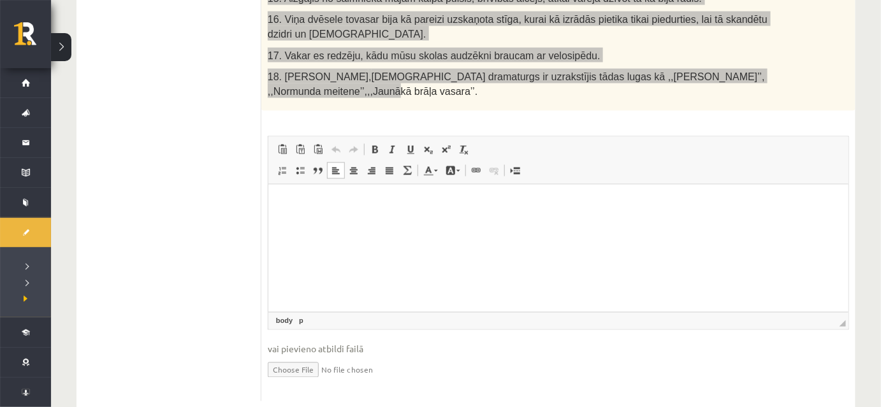
click at [419, 224] on html at bounding box center [558, 204] width 580 height 39
click at [445, 224] on html at bounding box center [558, 204] width 580 height 39
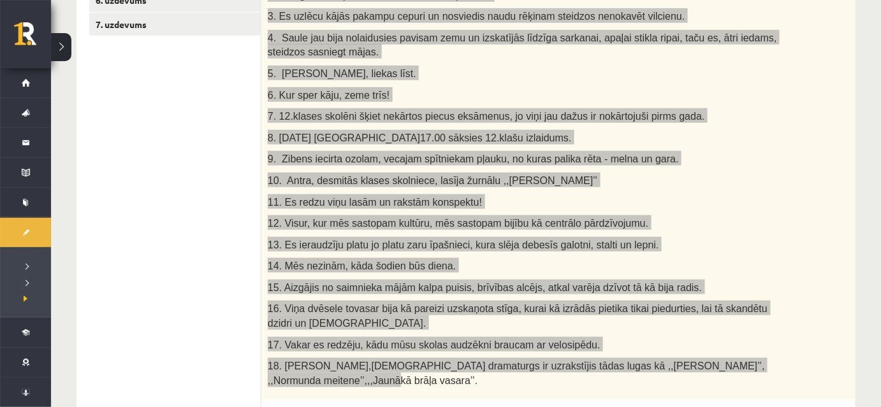
scroll to position [44, 0]
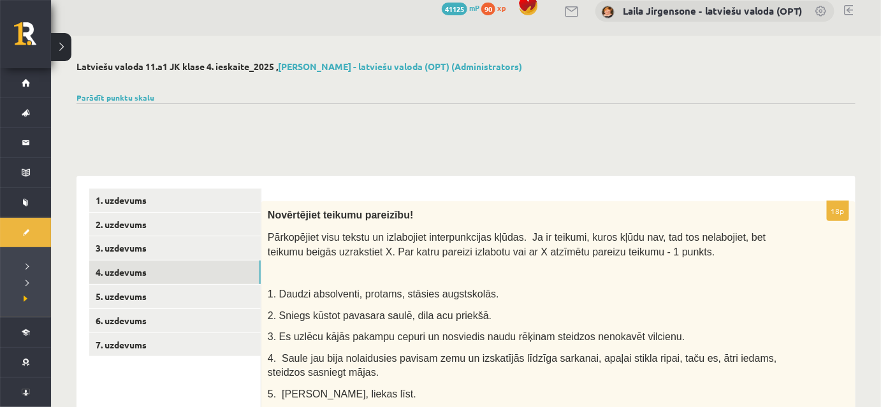
scroll to position [0, 0]
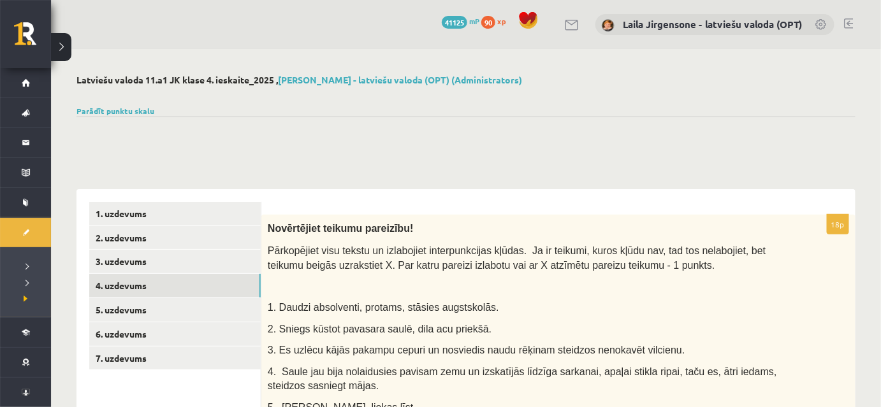
click at [847, 21] on link at bounding box center [849, 23] width 10 height 10
